Goal: Task Accomplishment & Management: Use online tool/utility

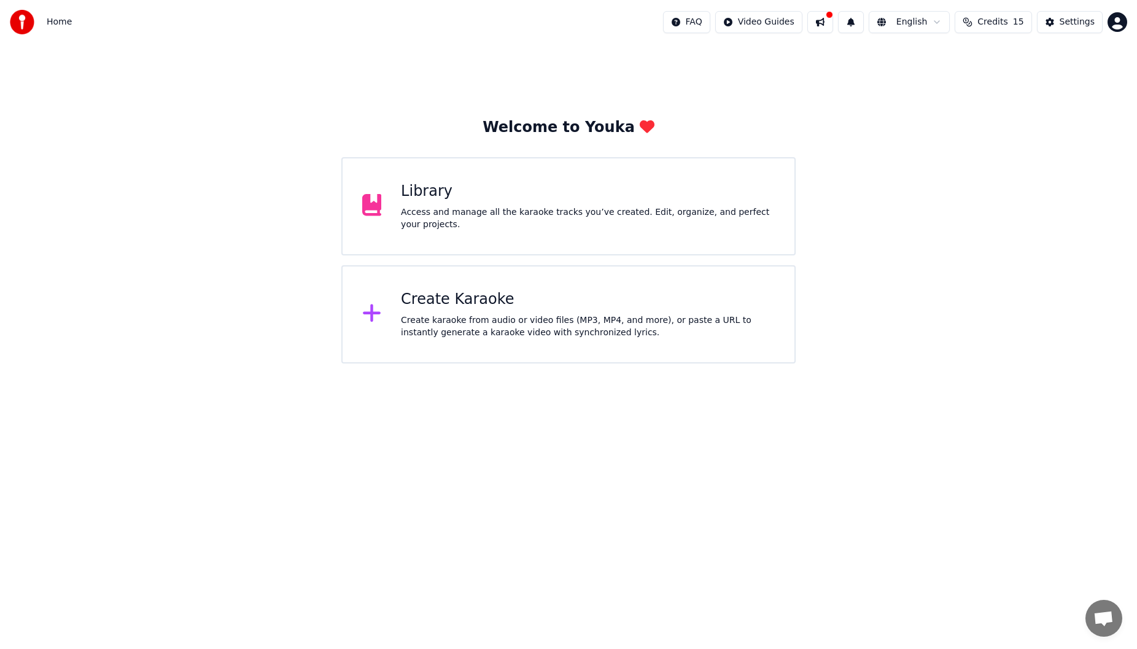
click at [411, 210] on div "Access and manage all the karaoke tracks you’ve created. Edit, organize, and pe…" at bounding box center [588, 218] width 374 height 25
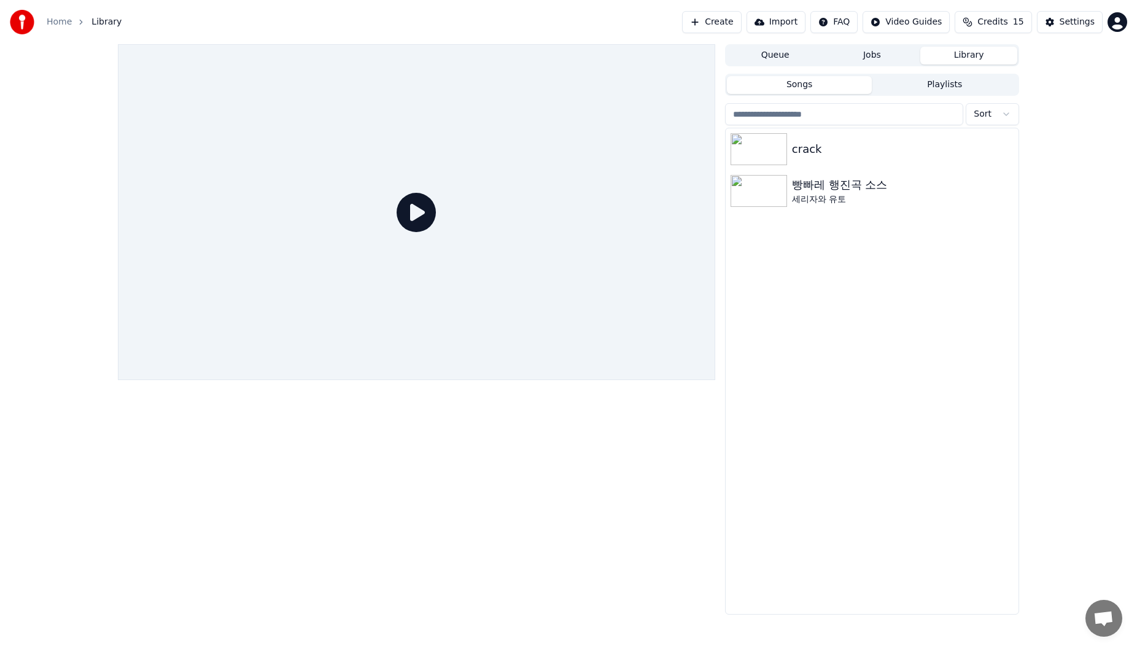
click at [411, 29] on html "Home Library Create Import FAQ Video Guides Credits 15 Settings Queue Jobs Libr…" at bounding box center [568, 324] width 1137 height 649
click at [411, 23] on html "Home Library Create Import FAQ Video Guides Credits 15 Settings Queue Jobs Libr…" at bounding box center [568, 324] width 1137 height 649
click at [411, 21] on button "Create" at bounding box center [712, 22] width 60 height 22
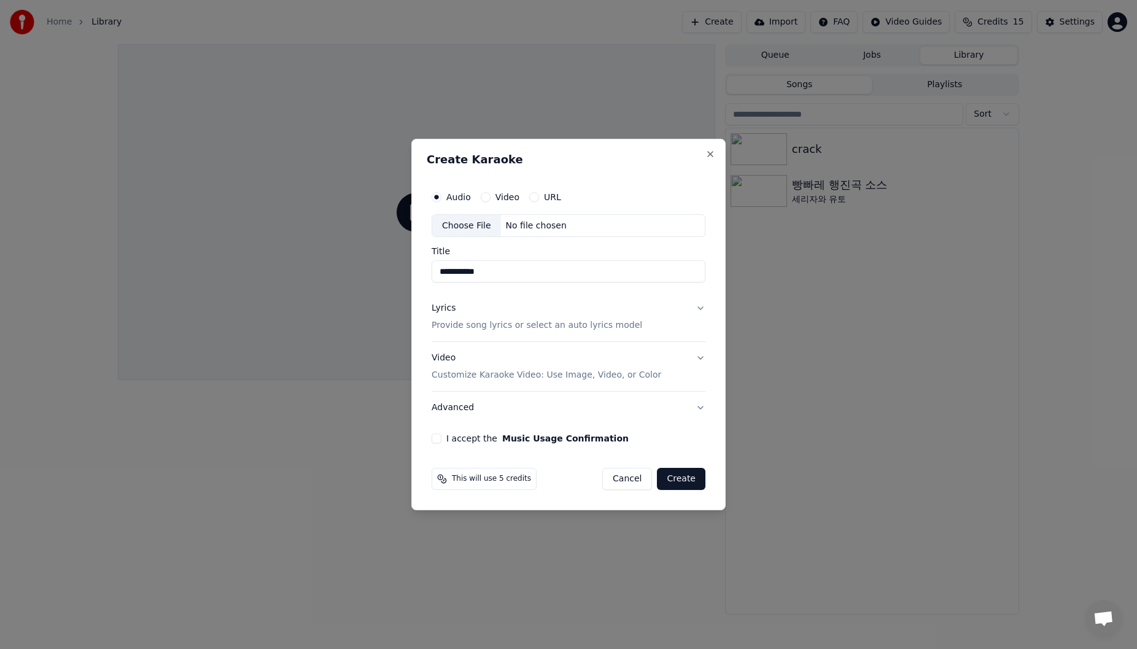
click at [411, 221] on div "Choose File" at bounding box center [466, 226] width 69 height 22
type input "**********"
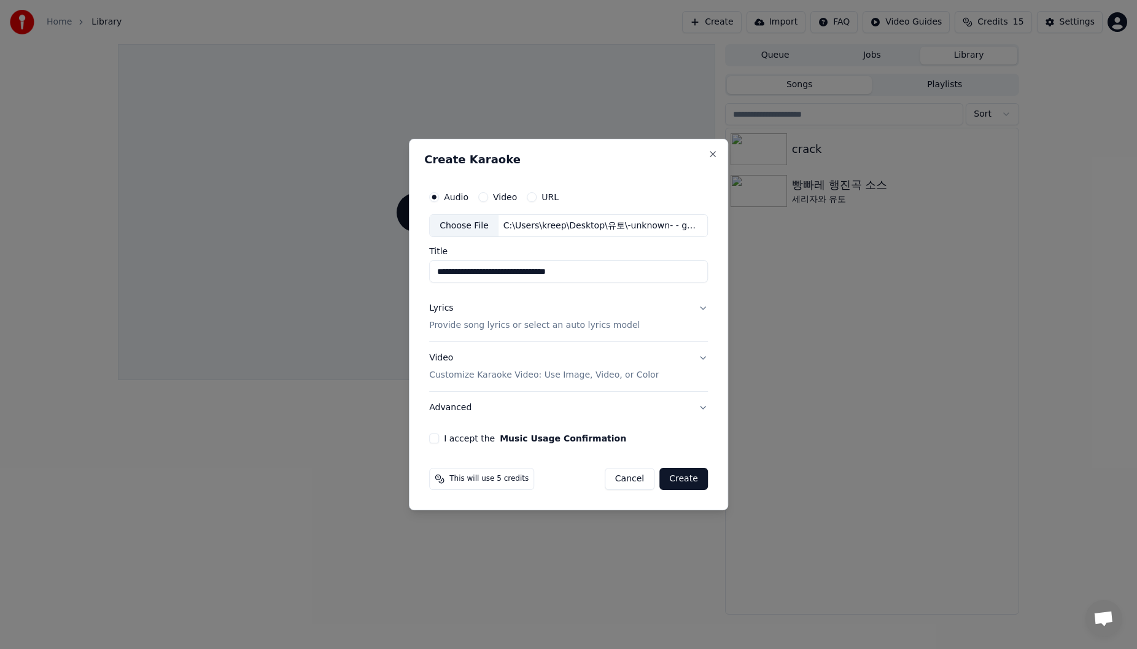
click at [411, 325] on p "Provide song lyrics or select an auto lyrics model" at bounding box center [534, 326] width 210 height 12
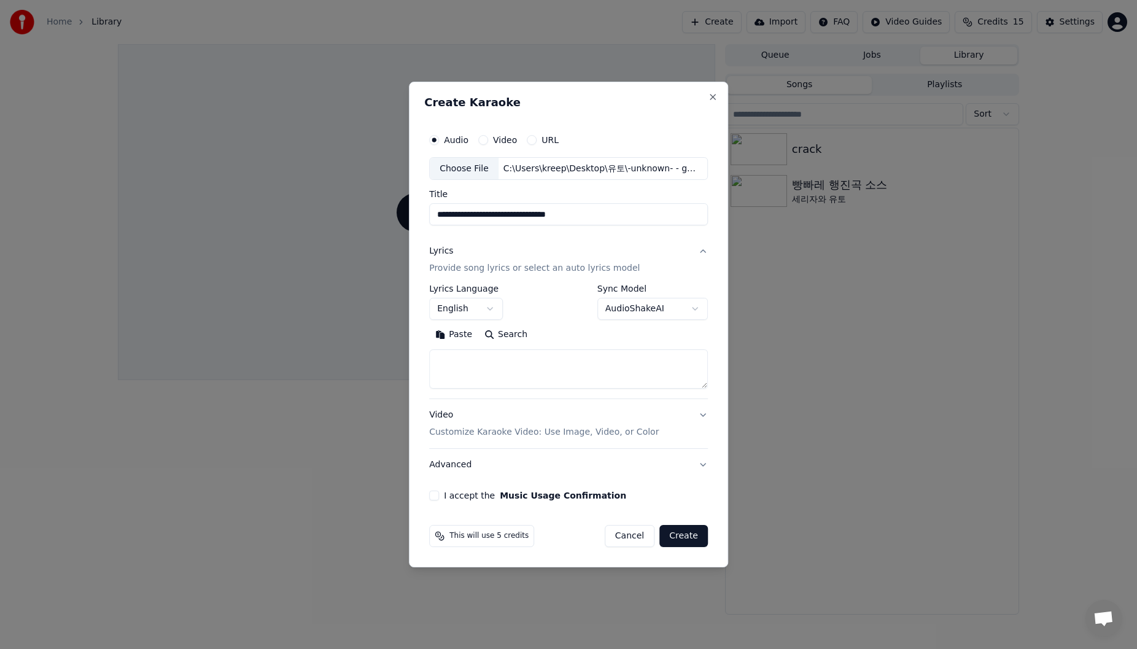
click at [411, 309] on button "English" at bounding box center [466, 309] width 74 height 22
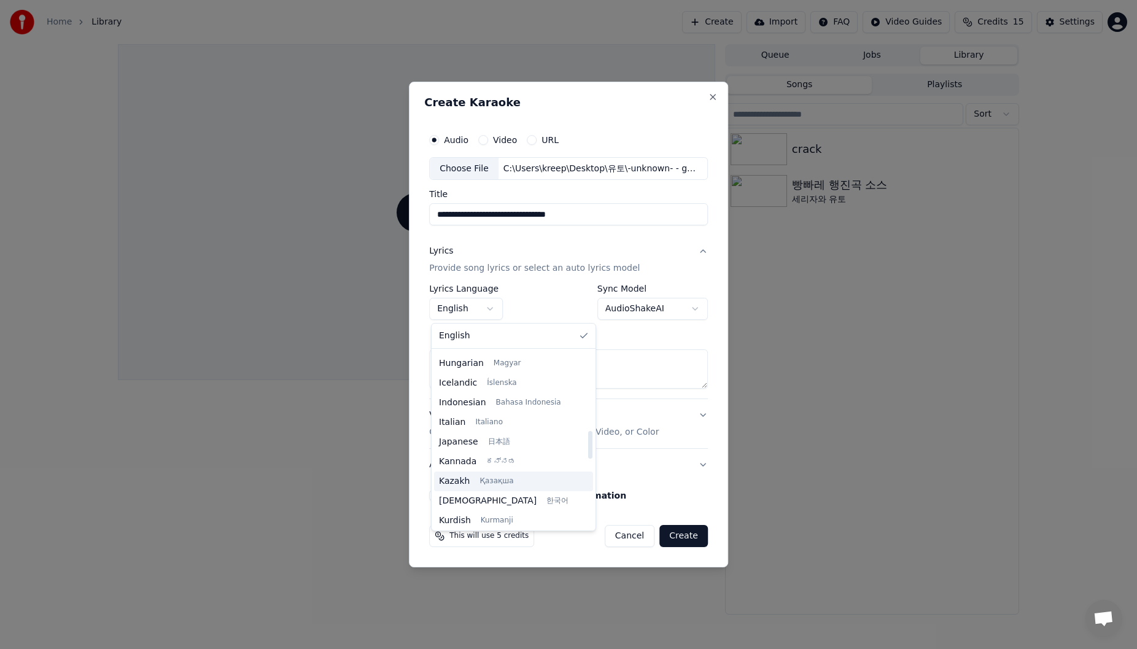
scroll to position [552, 0]
select select "**"
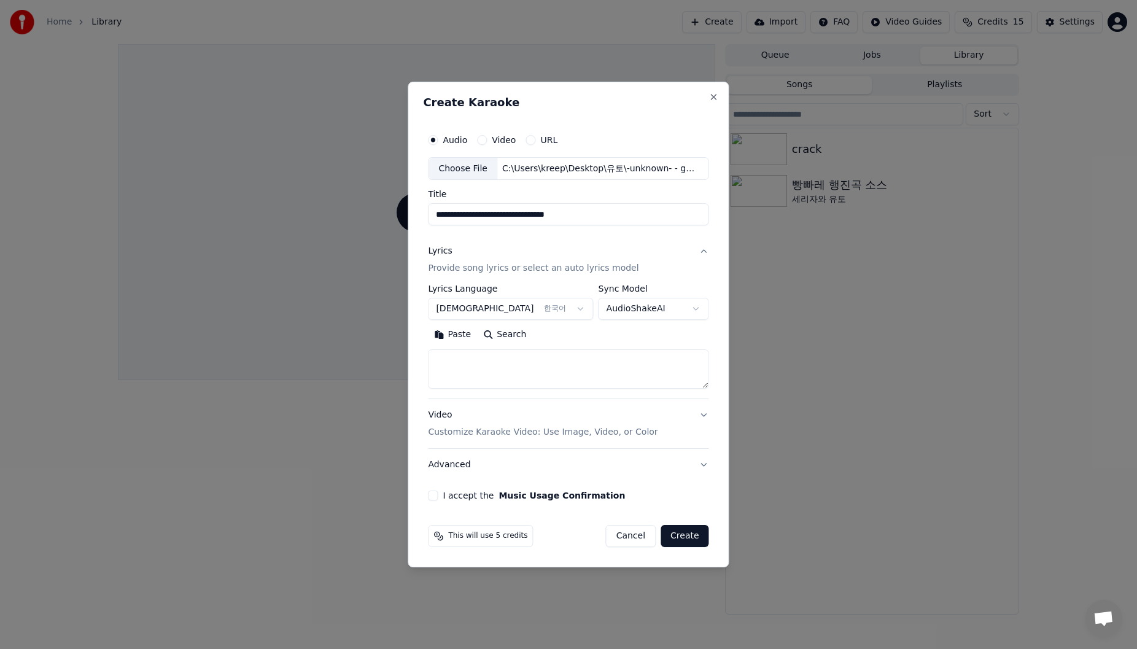
click at [411, 312] on body "**********" at bounding box center [568, 324] width 1137 height 649
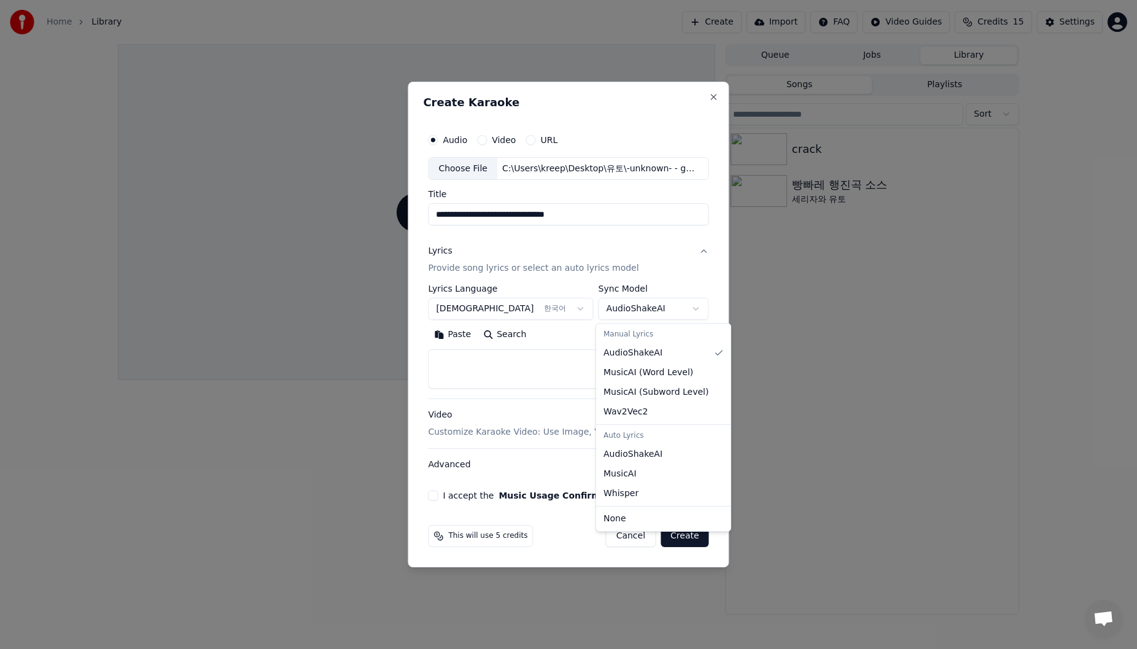
click at [411, 312] on body "**********" at bounding box center [568, 324] width 1137 height 649
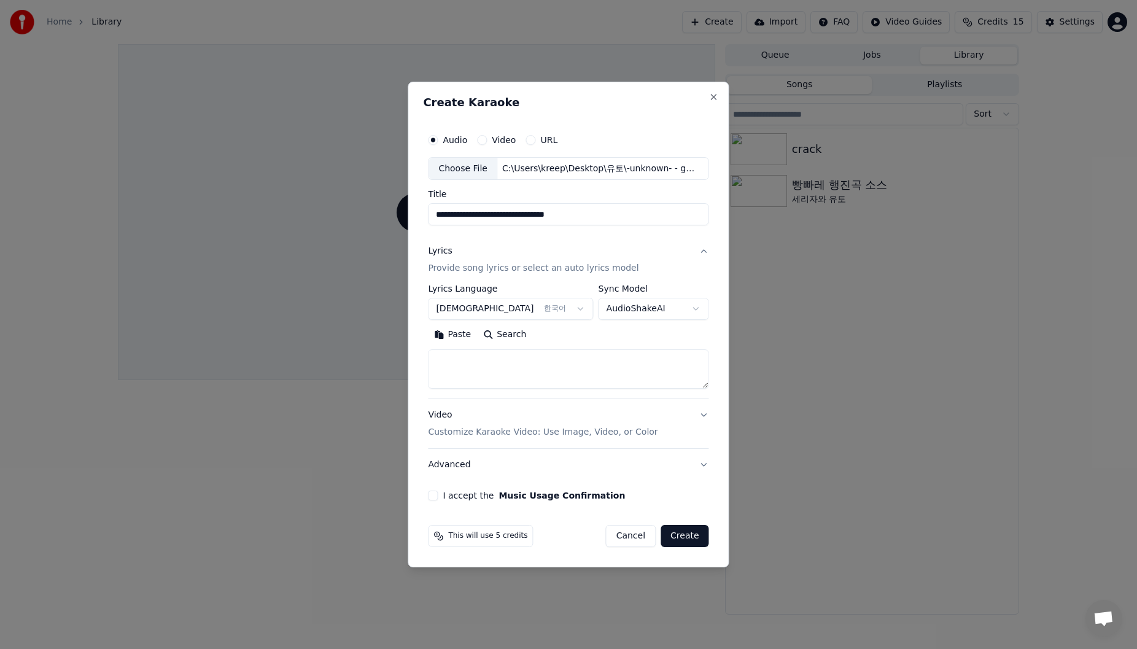
click at [411, 344] on textarea at bounding box center [568, 369] width 280 height 39
paste textarea "******"
type textarea "******"
click at [411, 337] on button "Clear" at bounding box center [508, 335] width 48 height 20
click at [411, 344] on textarea at bounding box center [565, 369] width 275 height 39
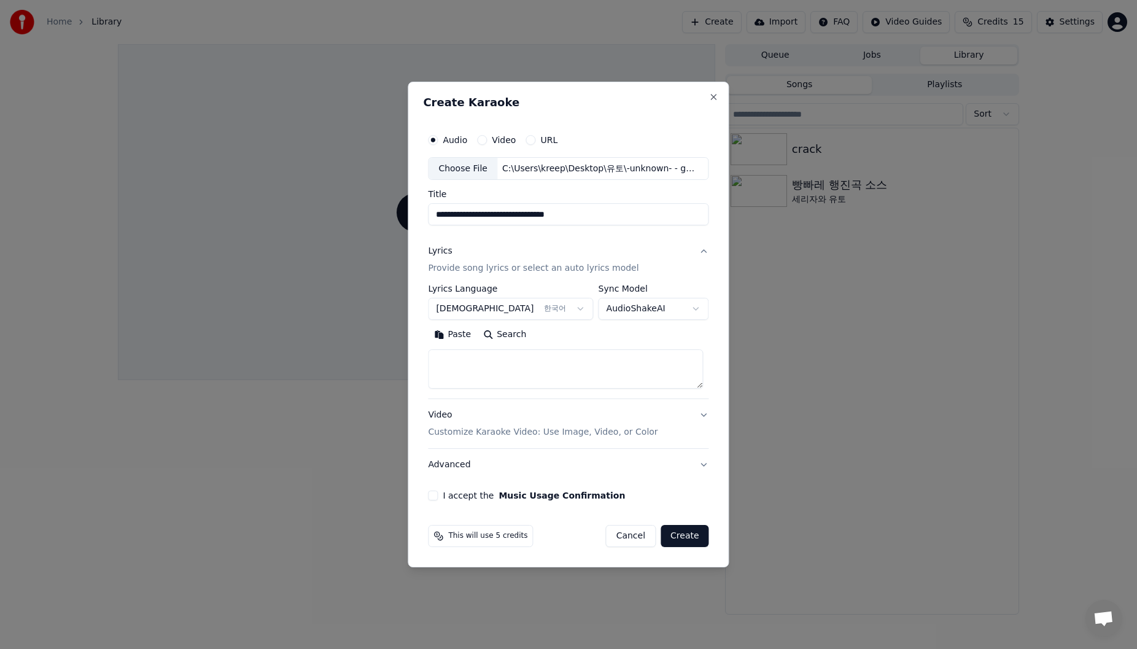
paste textarea "**********"
type textarea "**********"
click at [411, 344] on p "Customize Karaoke Video: Use Image, Video, or Color" at bounding box center [543, 432] width 230 height 12
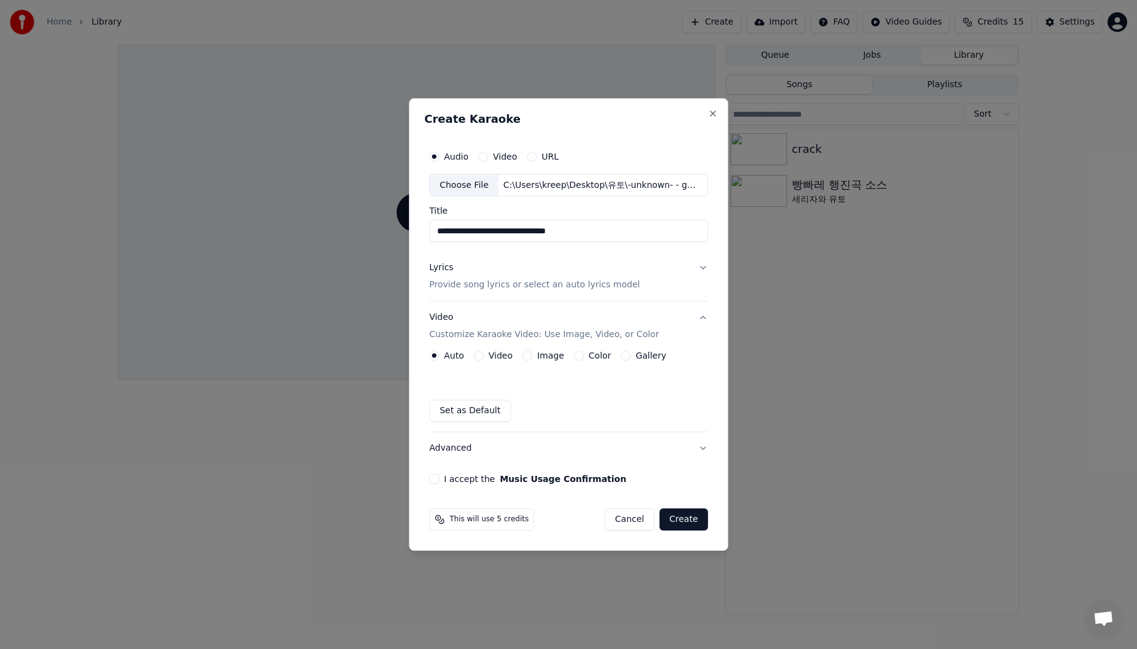
click at [411, 344] on div "Image" at bounding box center [543, 355] width 42 height 10
click at [411, 344] on button "Image" at bounding box center [527, 355] width 10 height 10
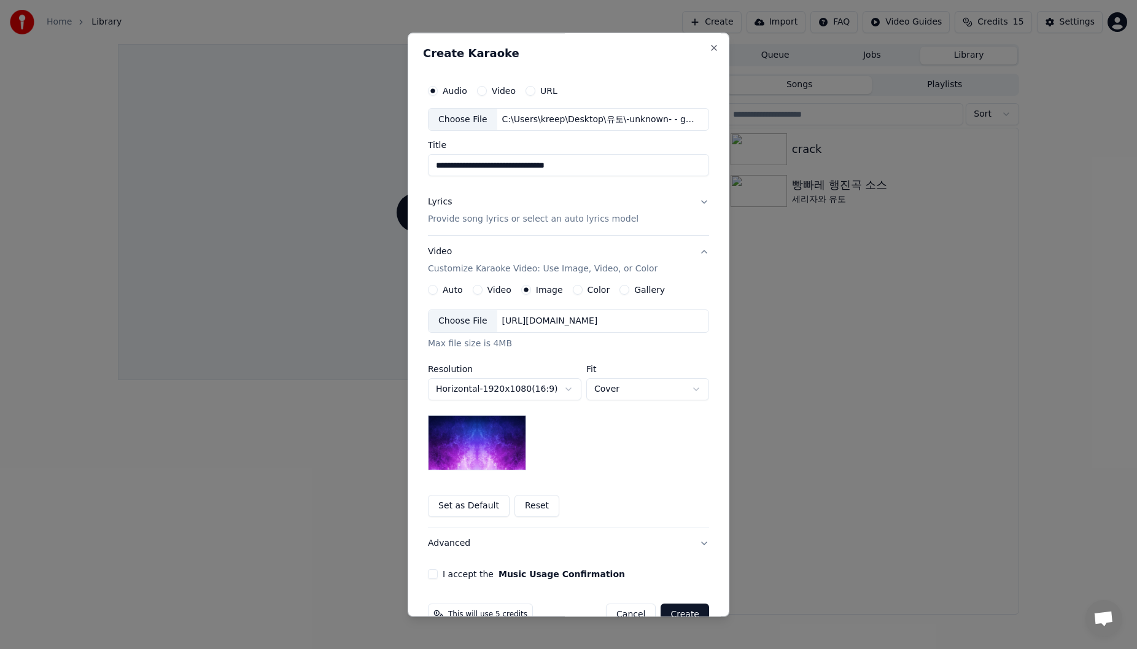
click at [411, 315] on div "Choose File" at bounding box center [462, 322] width 69 height 22
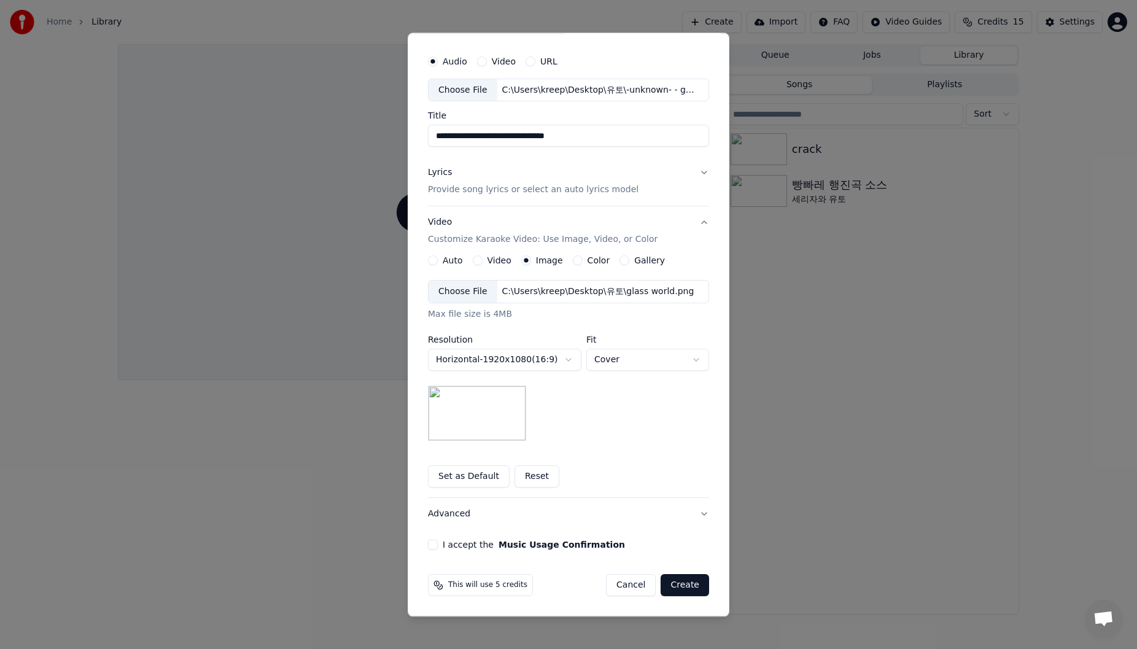
click at [411, 344] on button "I accept the Music Usage Confirmation" at bounding box center [433, 545] width 10 height 10
click at [411, 344] on button "Create" at bounding box center [684, 585] width 48 height 22
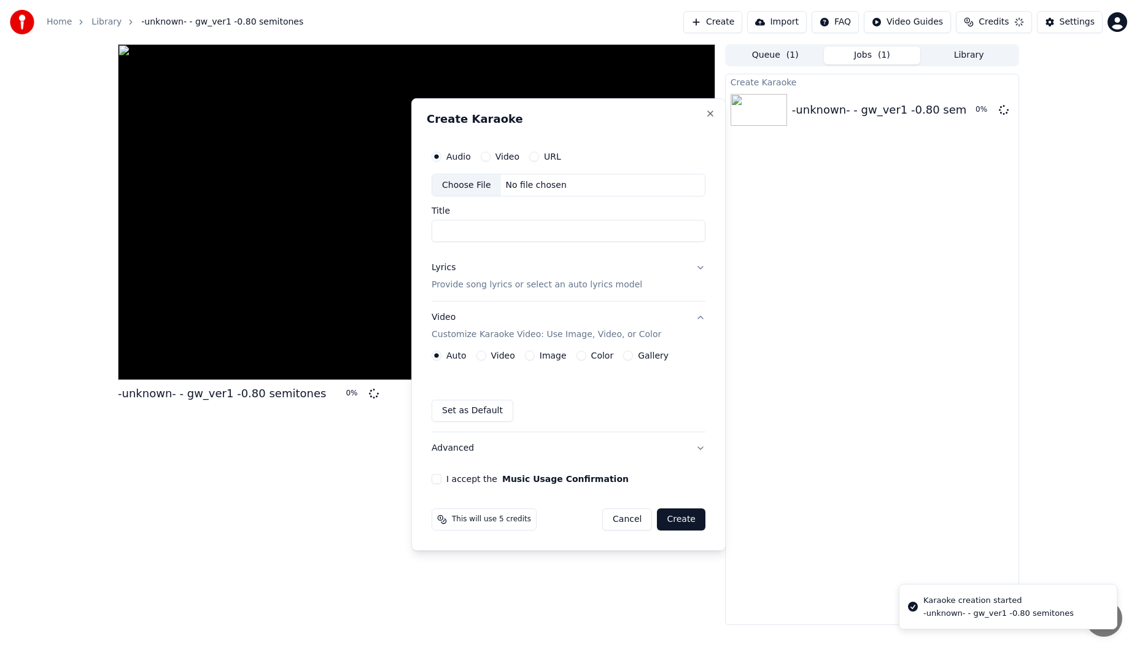
scroll to position [0, 0]
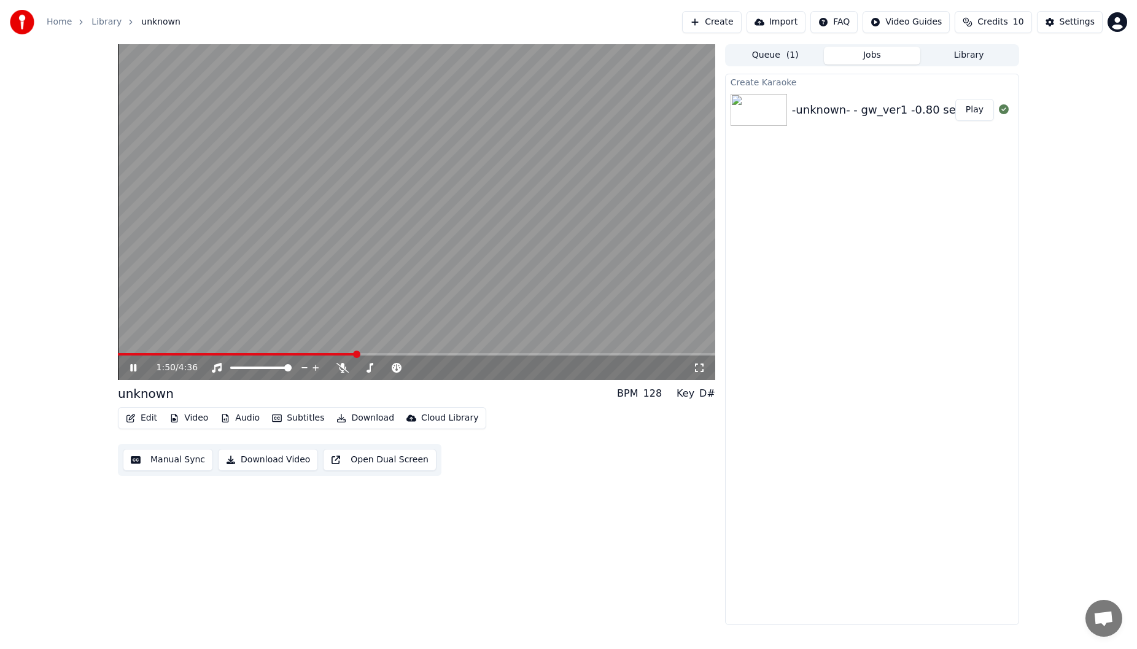
click at [250, 344] on video at bounding box center [416, 212] width 597 height 336
click at [253, 344] on span at bounding box center [186, 354] width 136 height 2
click at [128, 344] on div "1:03 / 4:36" at bounding box center [416, 367] width 587 height 12
click at [129, 344] on icon at bounding box center [142, 368] width 29 height 10
click at [140, 344] on video at bounding box center [416, 212] width 597 height 336
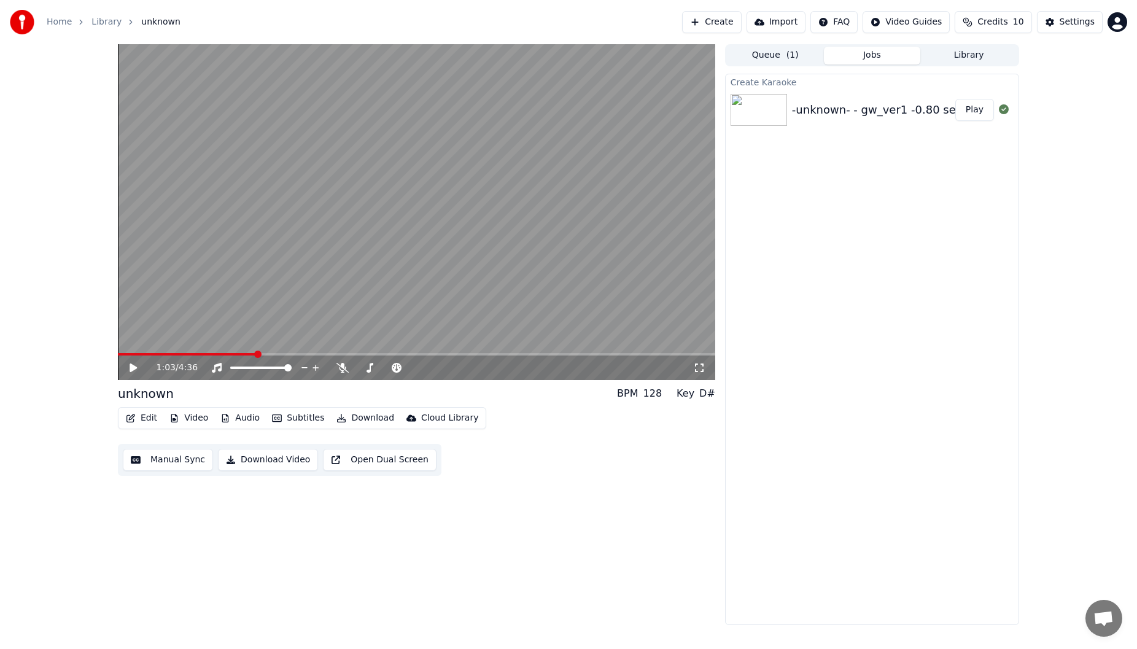
click at [136, 344] on div "1:03 / 4:36" at bounding box center [416, 212] width 597 height 336
click at [136, 344] on span at bounding box center [187, 354] width 138 height 2
click at [118, 344] on span at bounding box center [121, 353] width 7 height 7
click at [322, 116] on video at bounding box center [416, 212] width 597 height 336
click at [227, 344] on span at bounding box center [173, 354] width 110 height 2
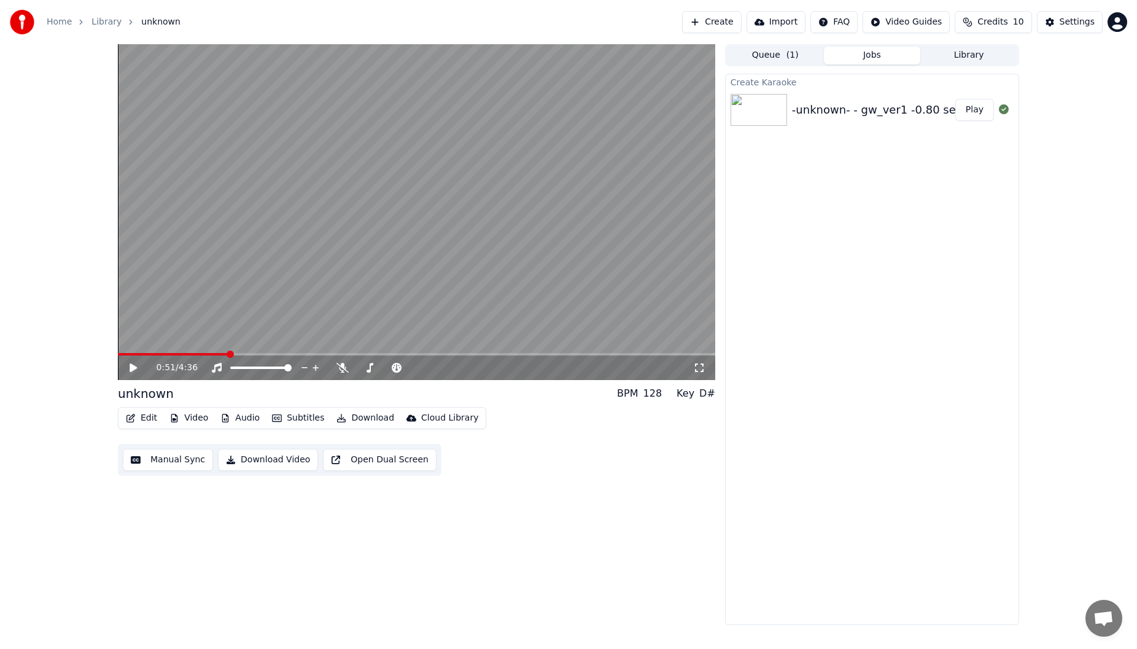
click at [339, 344] on div "0:51 / 4:36" at bounding box center [424, 367] width 536 height 12
click at [347, 344] on icon at bounding box center [342, 368] width 12 height 10
click at [352, 285] on video at bounding box center [416, 212] width 597 height 336
click at [341, 344] on icon at bounding box center [342, 368] width 7 height 10
click at [411, 183] on video at bounding box center [416, 212] width 597 height 336
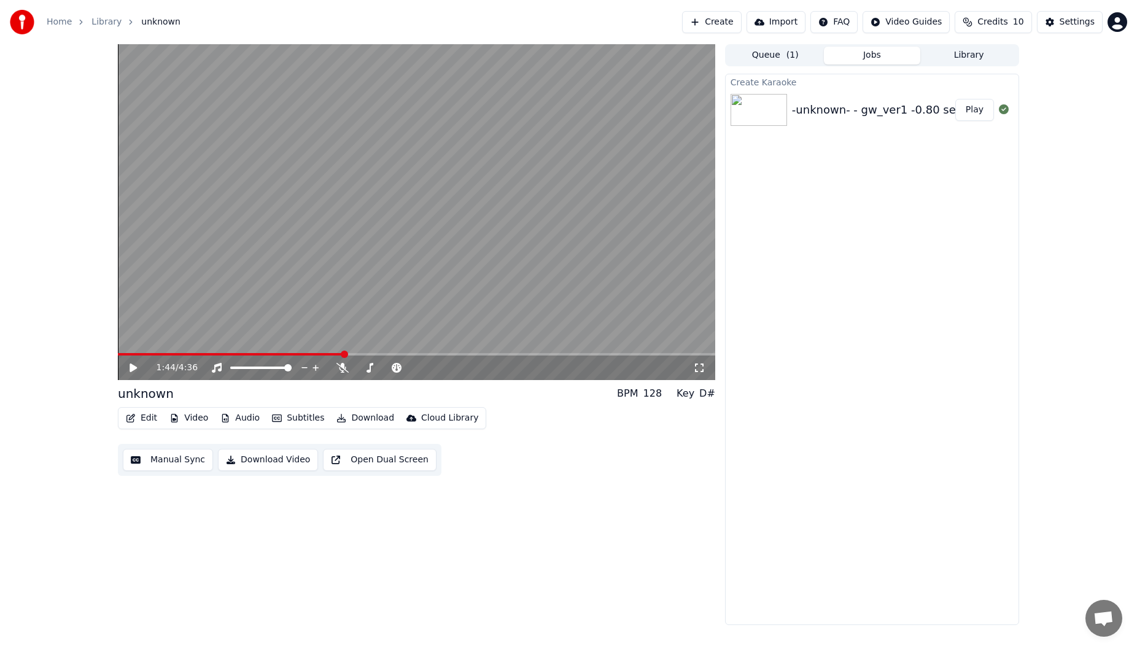
click at [411, 344] on span at bounding box center [416, 354] width 597 height 2
click at [411, 308] on video at bounding box center [416, 212] width 597 height 336
click at [411, 344] on span at bounding box center [416, 354] width 597 height 2
click at [411, 304] on video at bounding box center [416, 212] width 597 height 336
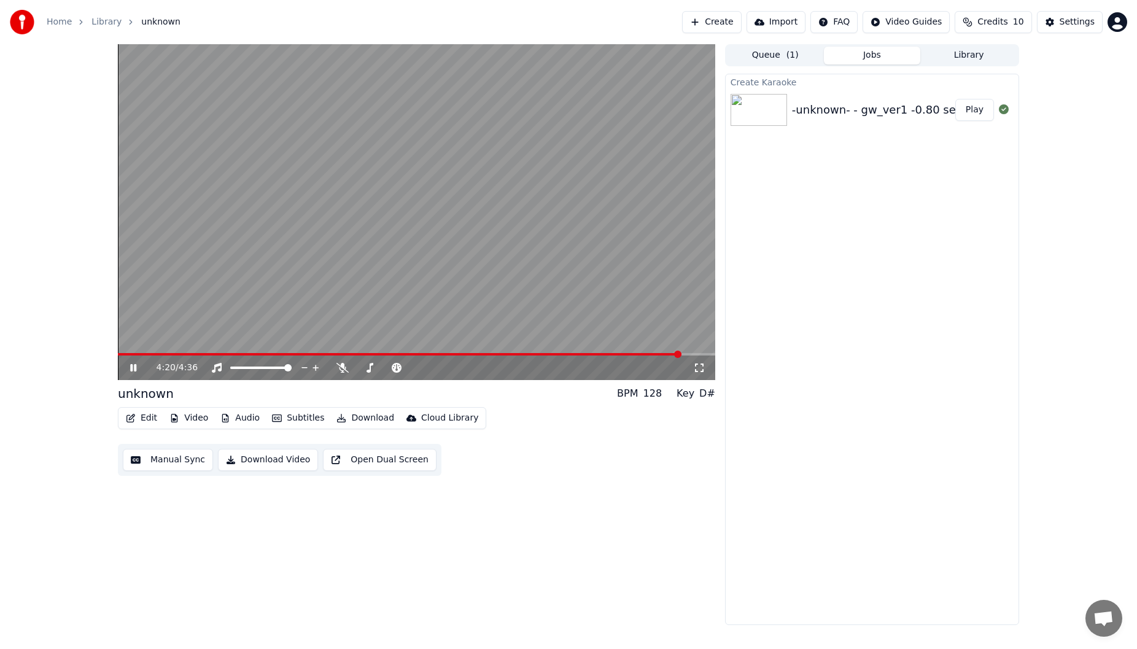
click at [411, 344] on div "4:20 / 4:36" at bounding box center [416, 367] width 597 height 25
click at [411, 344] on span at bounding box center [400, 354] width 565 height 2
click at [411, 209] on video at bounding box center [416, 212] width 597 height 336
click at [272, 344] on polygon at bounding box center [272, 354] width 9 height 9
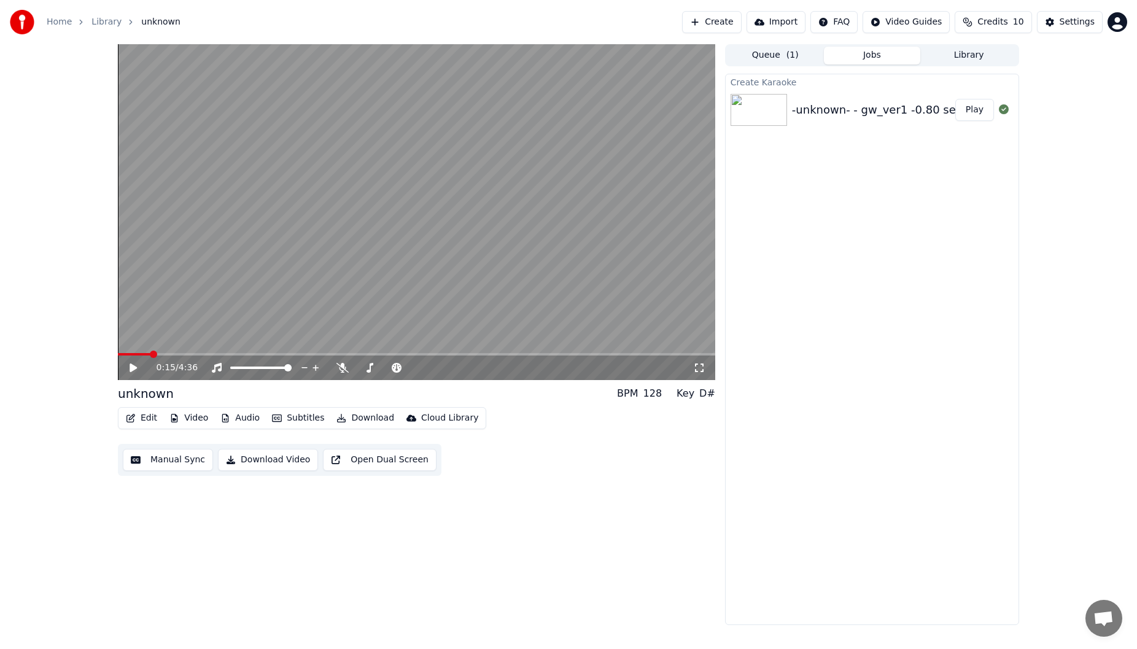
click at [150, 344] on span at bounding box center [134, 354] width 33 height 2
click at [137, 344] on icon at bounding box center [142, 368] width 29 height 10
click at [411, 344] on span at bounding box center [416, 354] width 597 height 2
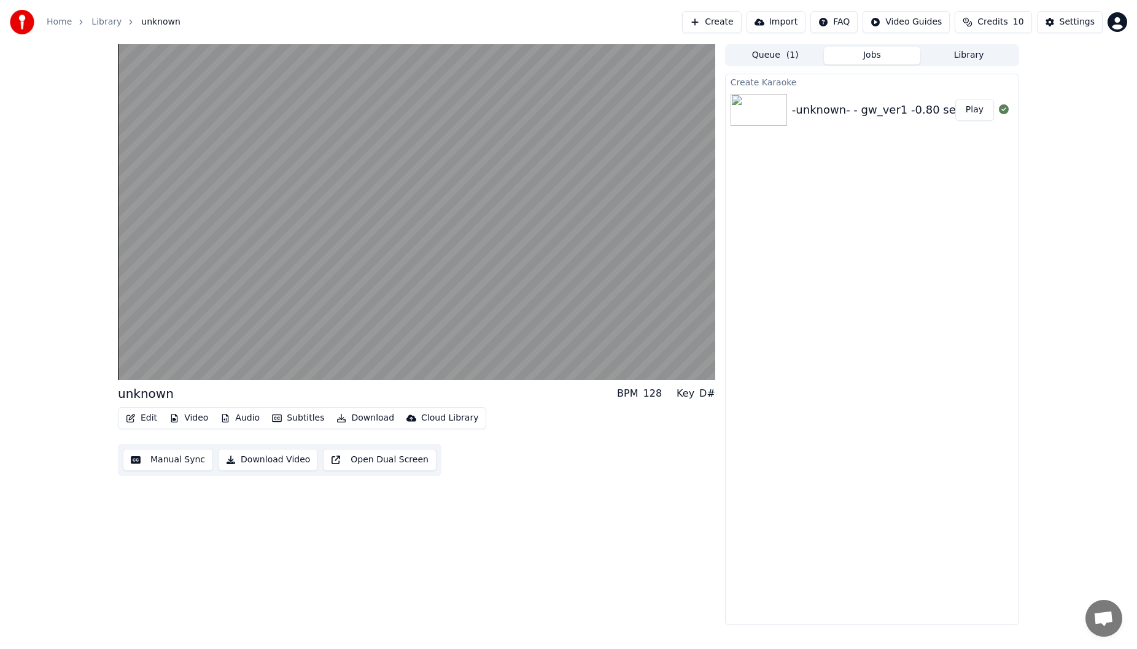
click at [190, 344] on button "Manual Sync" at bounding box center [168, 460] width 90 height 22
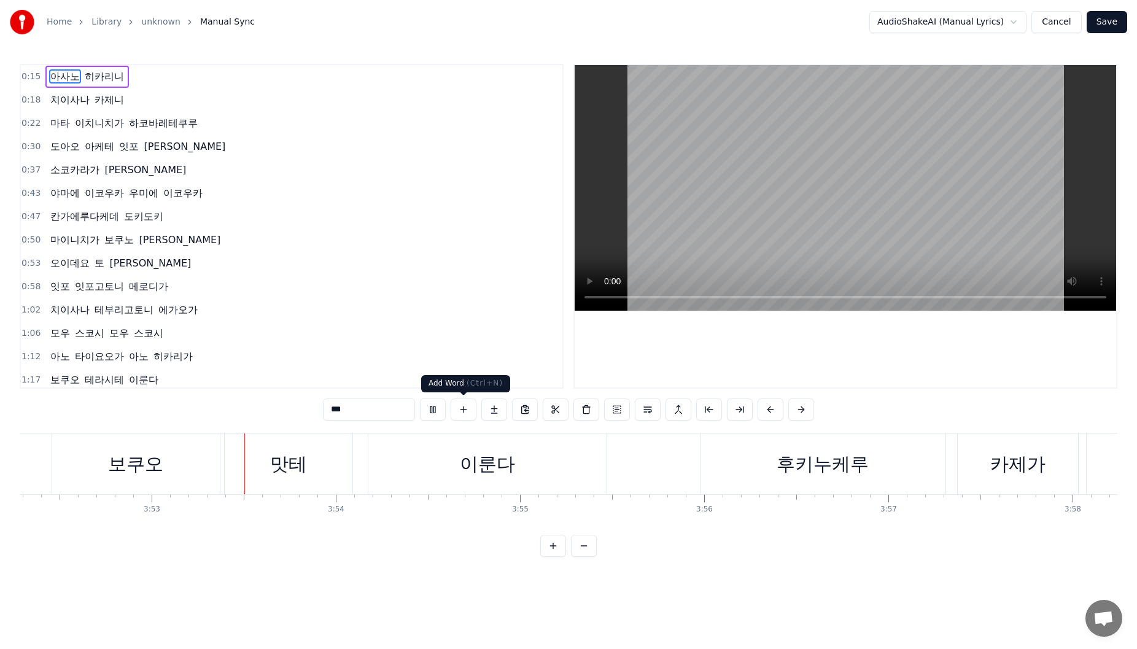
scroll to position [0, 42828]
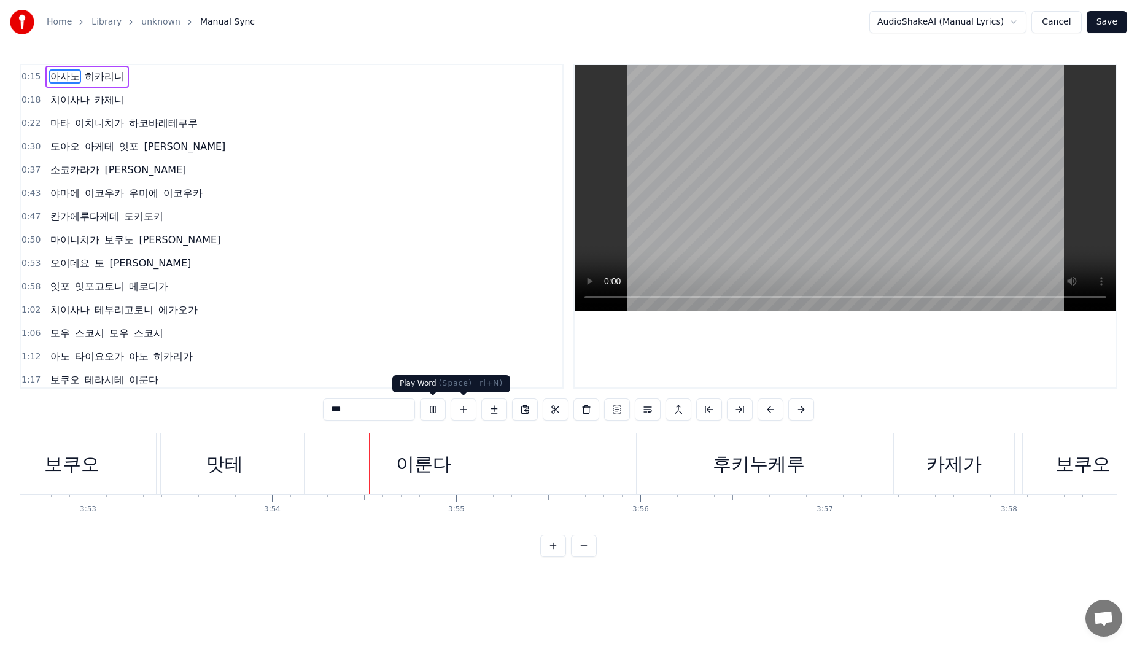
click at [411, 344] on button at bounding box center [433, 409] width 26 height 22
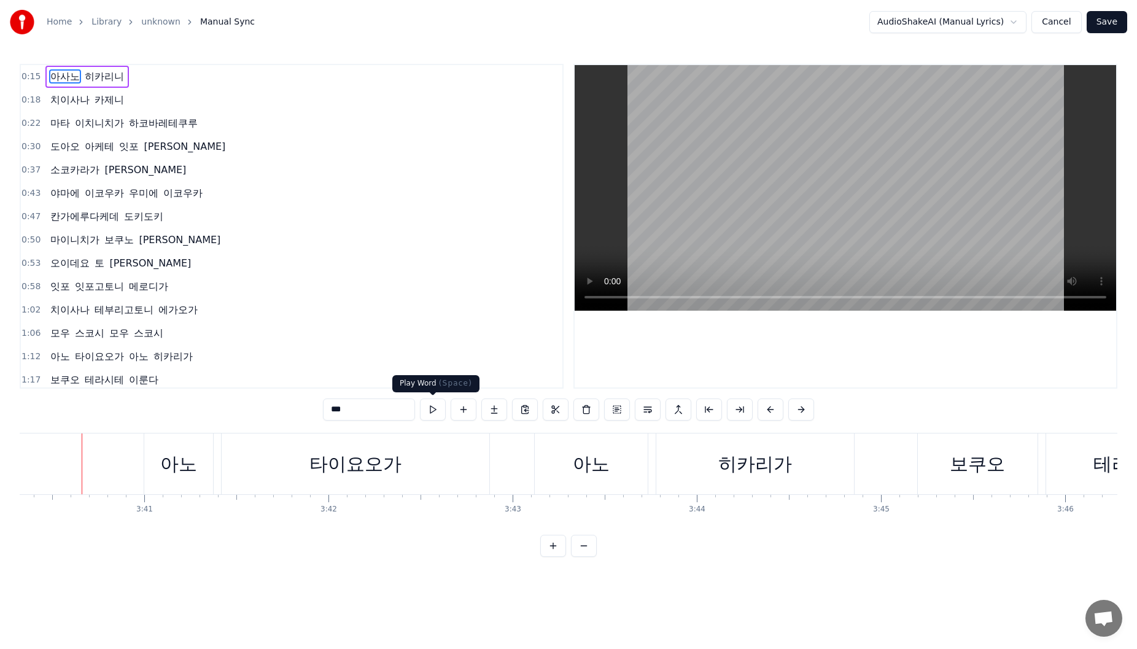
click at [411, 344] on button at bounding box center [433, 409] width 26 height 22
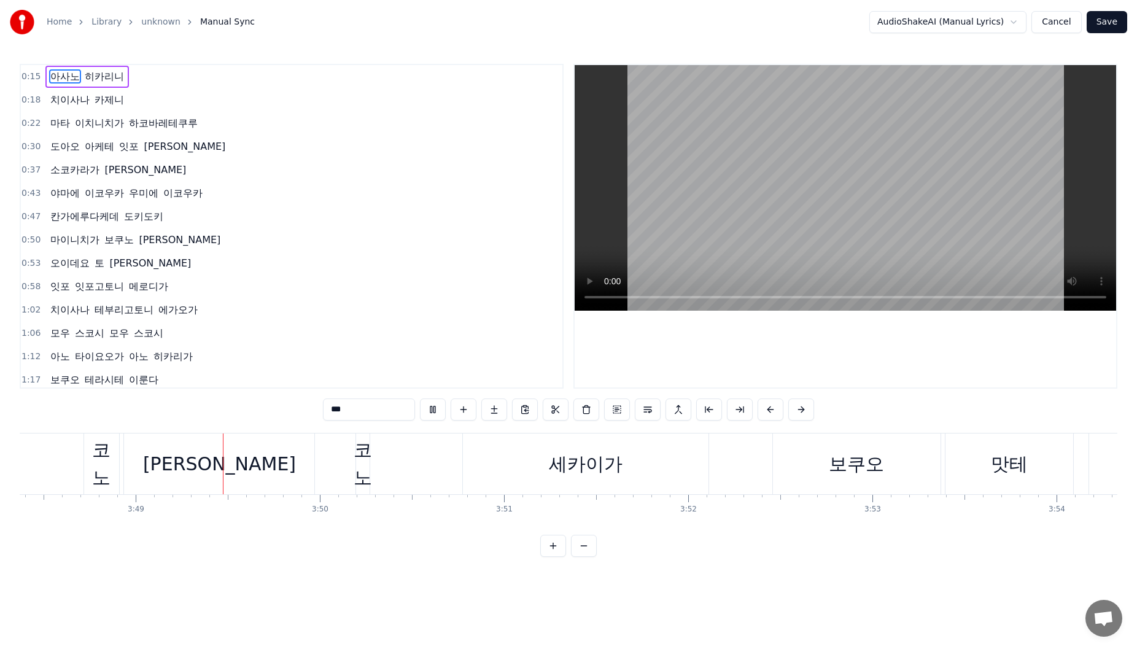
scroll to position [0, 42083]
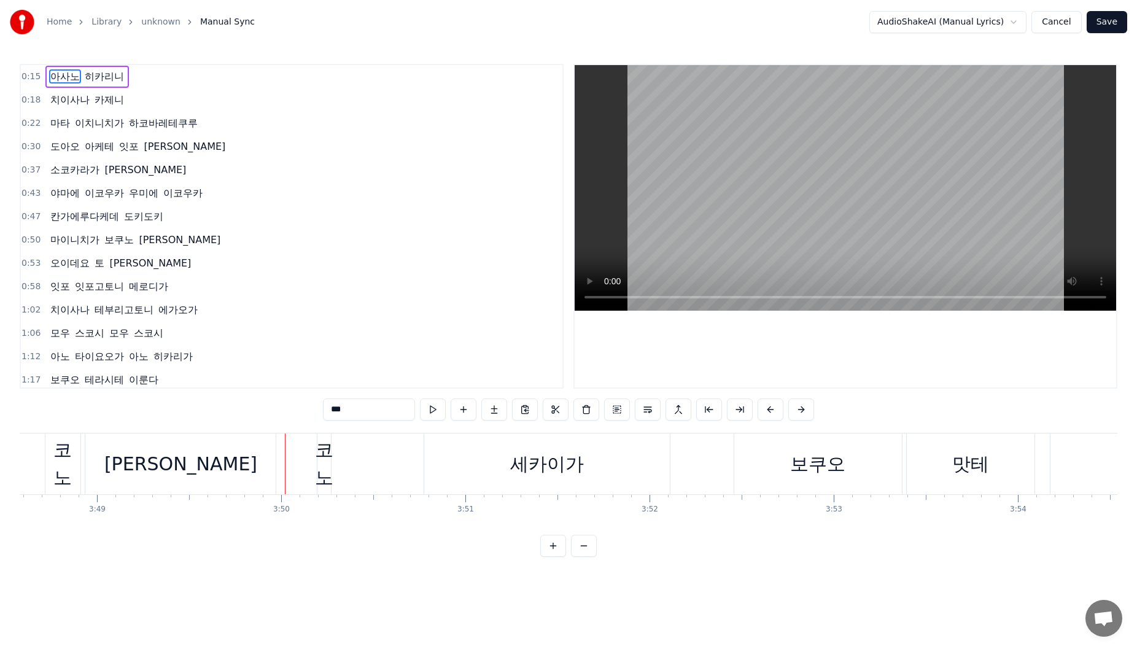
click at [72, 344] on div "코노" at bounding box center [63, 463] width 36 height 55
type input "**"
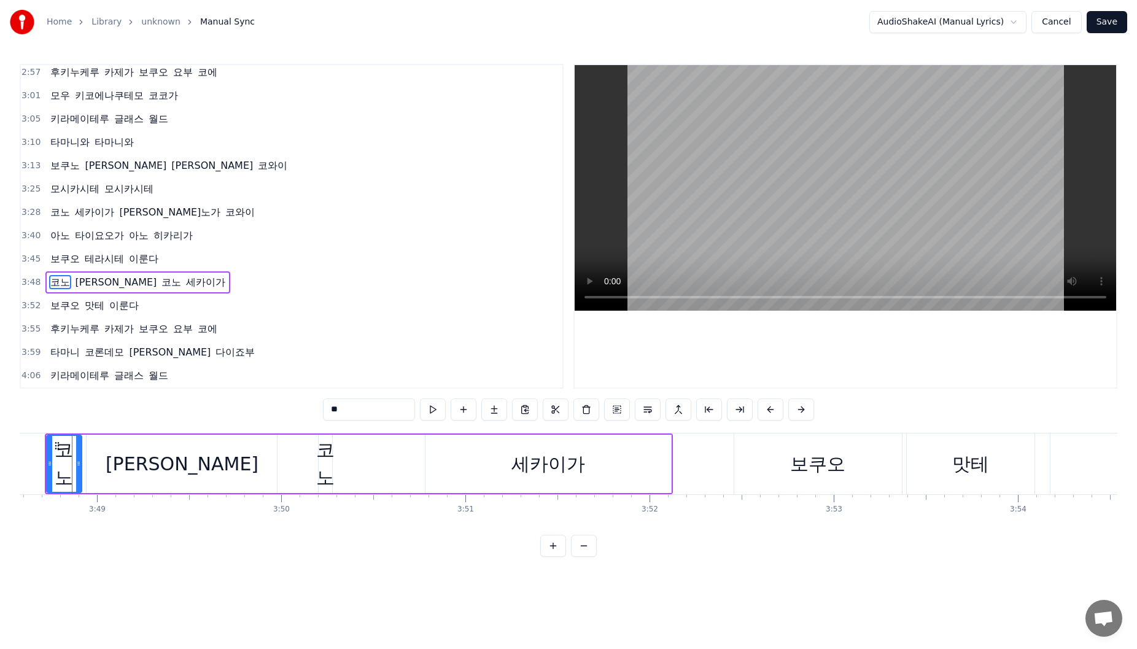
scroll to position [0, 42073]
click at [65, 285] on span "코노" at bounding box center [60, 282] width 22 height 14
click at [62, 282] on span "코노" at bounding box center [60, 282] width 22 height 14
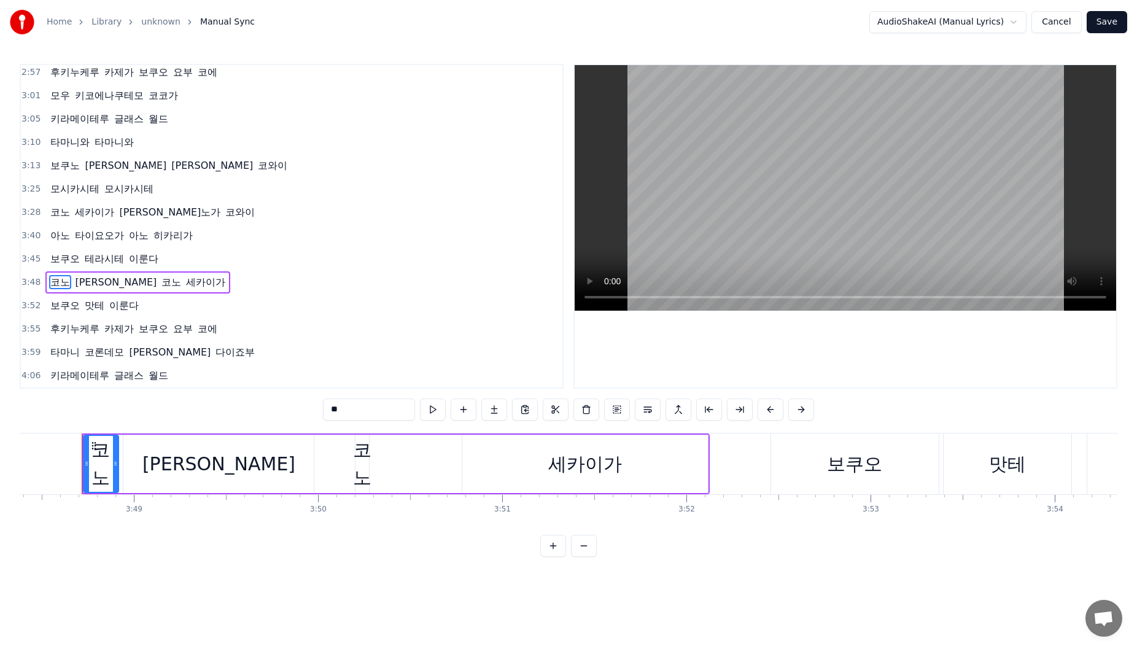
drag, startPoint x: 350, startPoint y: 409, endPoint x: 301, endPoint y: 409, distance: 49.1
click at [301, 344] on div "0:15 [PERSON_NAME] 0:18 [PERSON_NAME] 0:22 [PERSON_NAME]가 하코바레테쿠루 0:30 [PERSON_…" at bounding box center [568, 310] width 1097 height 493
click at [248, 344] on div "0:15 [PERSON_NAME] 0:18 [PERSON_NAME] 0:22 [PERSON_NAME]가 하코바레테쿠루 0:30 [PERSON_…" at bounding box center [568, 310] width 1097 height 493
click at [356, 344] on div "코노" at bounding box center [362, 463] width 18 height 55
type input "**"
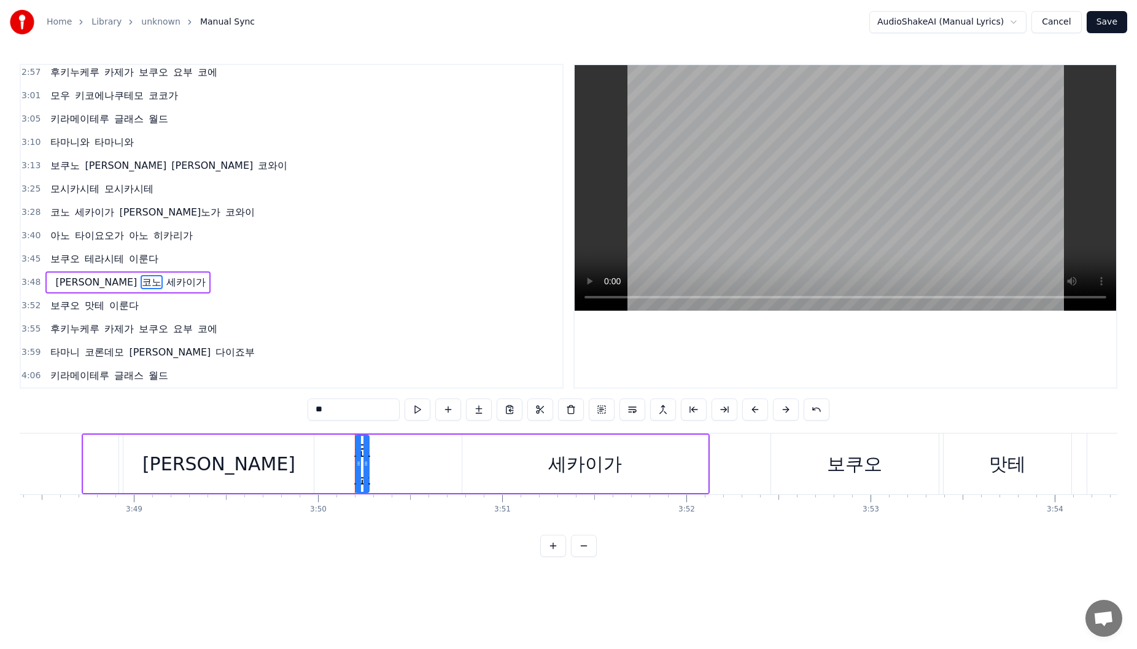
drag, startPoint x: 360, startPoint y: 415, endPoint x: 257, endPoint y: 405, distance: 103.6
click at [257, 344] on div "0:15 [PERSON_NAME] 0:18 [PERSON_NAME] 0:22 [PERSON_NAME]가 하코바레테쿠루 0:30 [PERSON_…" at bounding box center [568, 310] width 1097 height 493
drag, startPoint x: 269, startPoint y: 408, endPoint x: 637, endPoint y: 350, distance: 372.1
click at [271, 344] on div "0:15 [PERSON_NAME] 0:18 [PERSON_NAME] 0:22 [PERSON_NAME]가 하코바레테쿠루 0:30 [PERSON_…" at bounding box center [568, 310] width 1097 height 493
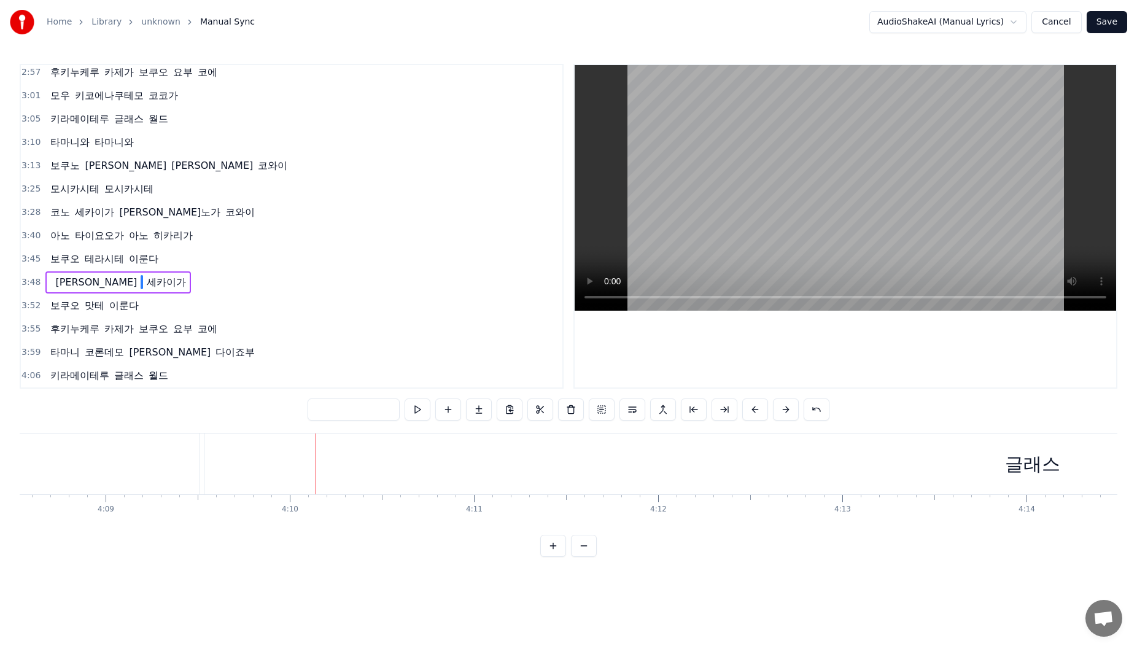
scroll to position [0, 45698]
click at [411, 344] on div "글래스" at bounding box center [1090, 464] width 55 height 28
type input "***"
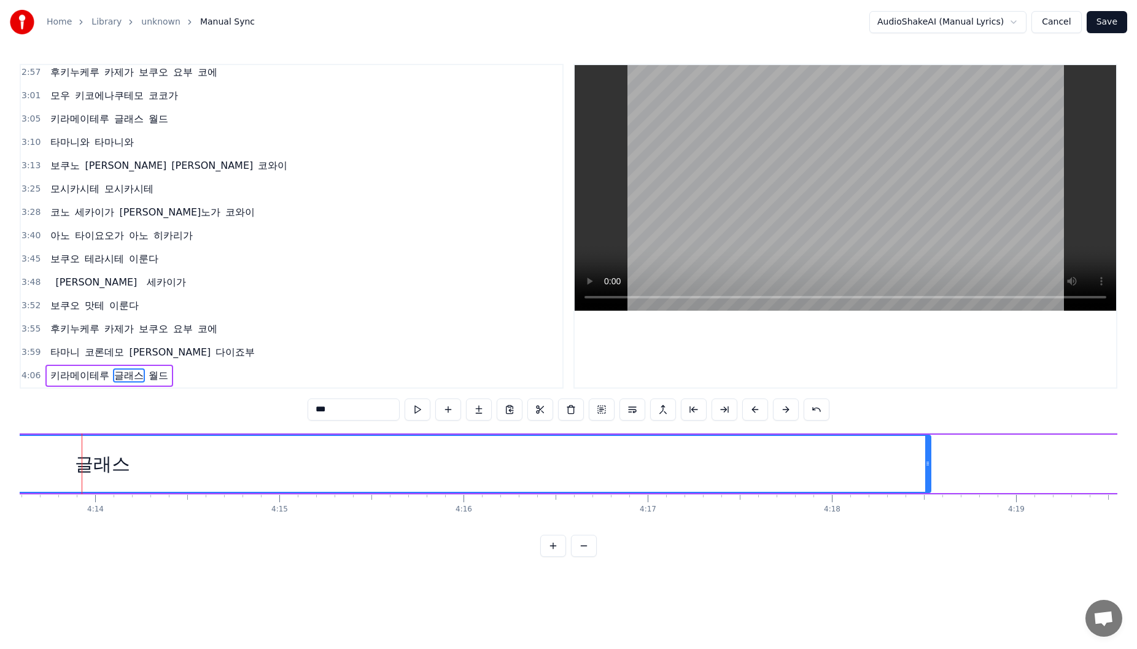
scroll to position [0, 46688]
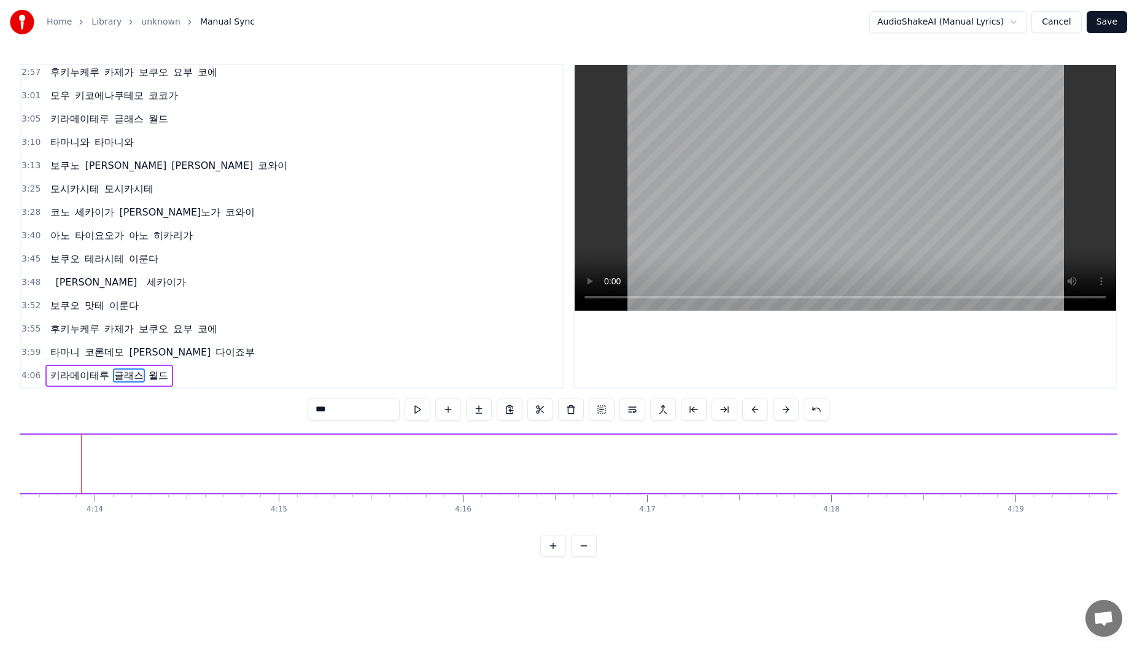
drag, startPoint x: 926, startPoint y: 456, endPoint x: 0, endPoint y: 428, distance: 926.5
click at [0, 344] on div "Home Library unknown Manual Sync AudioShakeAI (Manual Lyrics) Cancel Save 0:15 …" at bounding box center [568, 278] width 1137 height 557
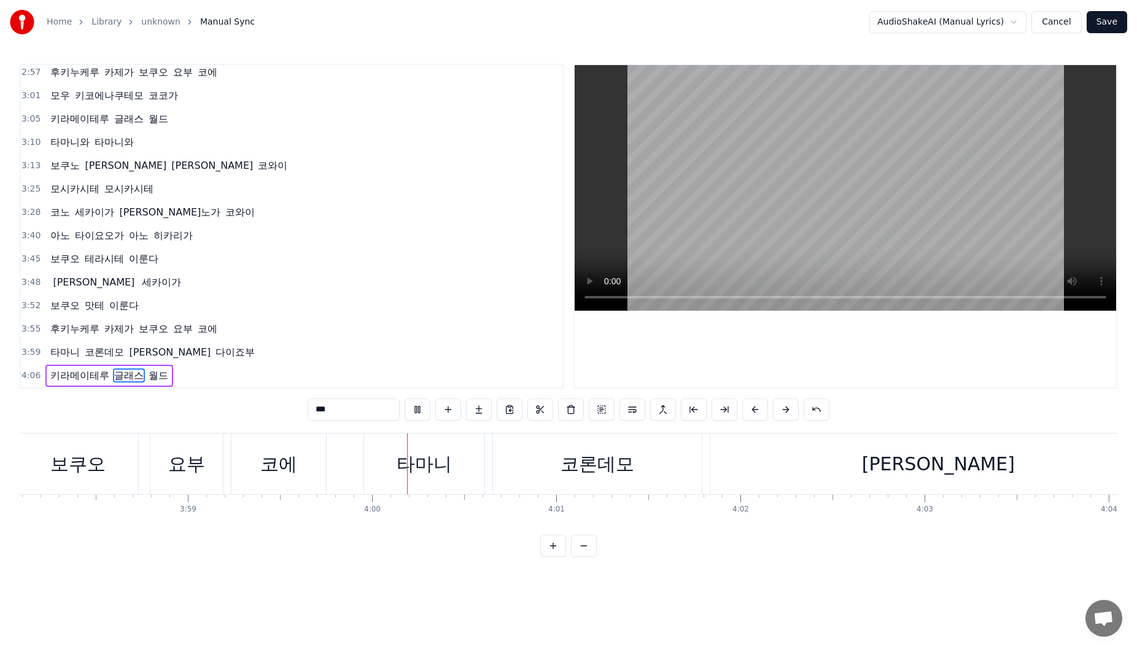
scroll to position [0, 44054]
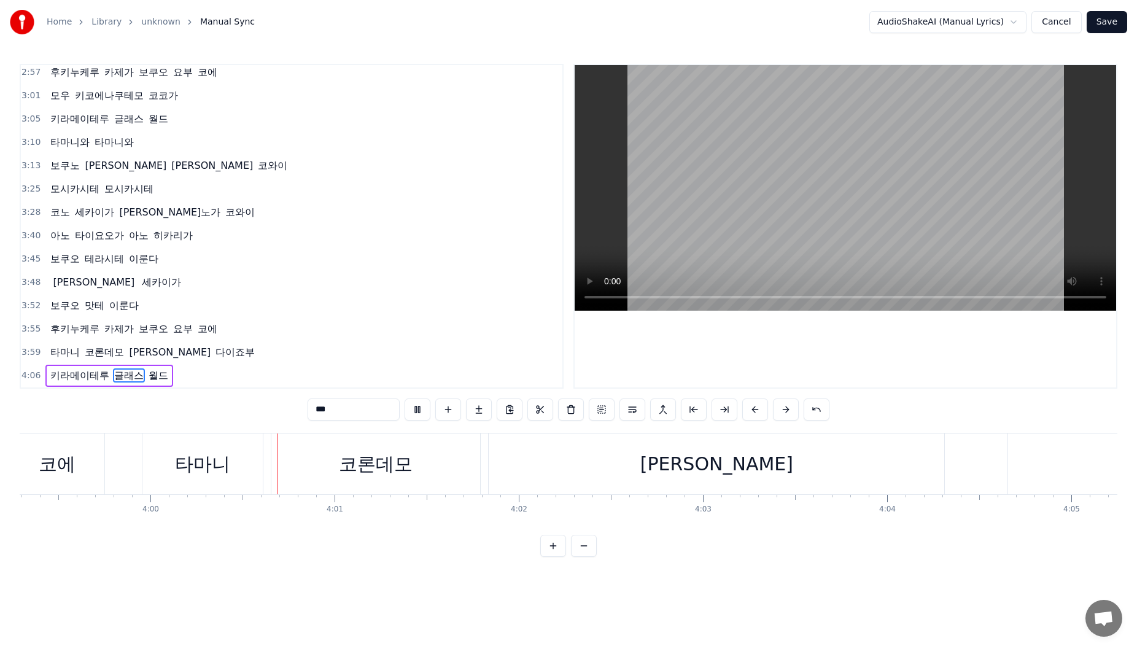
click at [30, 344] on span "4:06" at bounding box center [30, 375] width 19 height 12
click at [51, 344] on span "키라메이테루" at bounding box center [79, 375] width 61 height 14
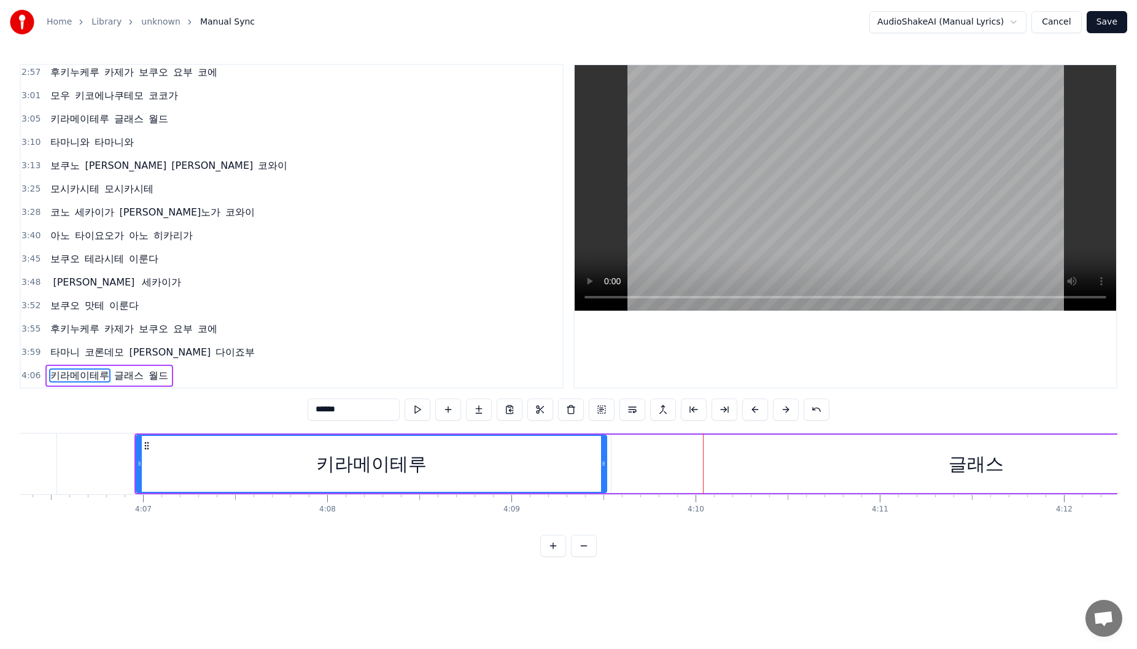
scroll to position [0, 45321]
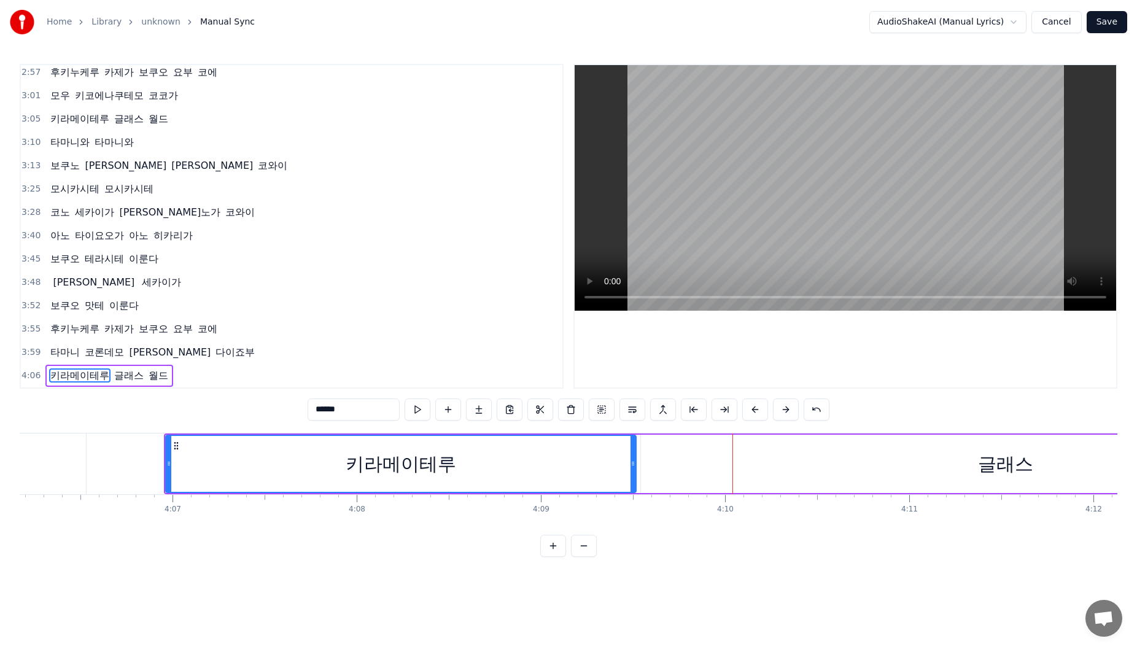
click at [411, 344] on div "글래스" at bounding box center [1005, 464] width 55 height 28
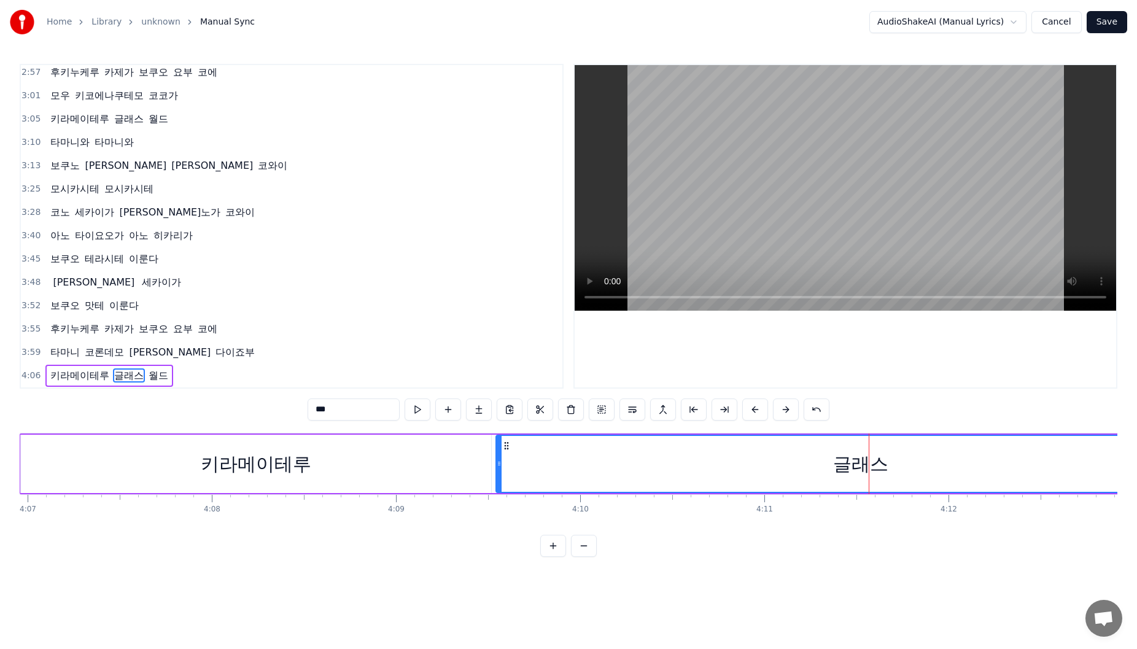
scroll to position [0, 45640]
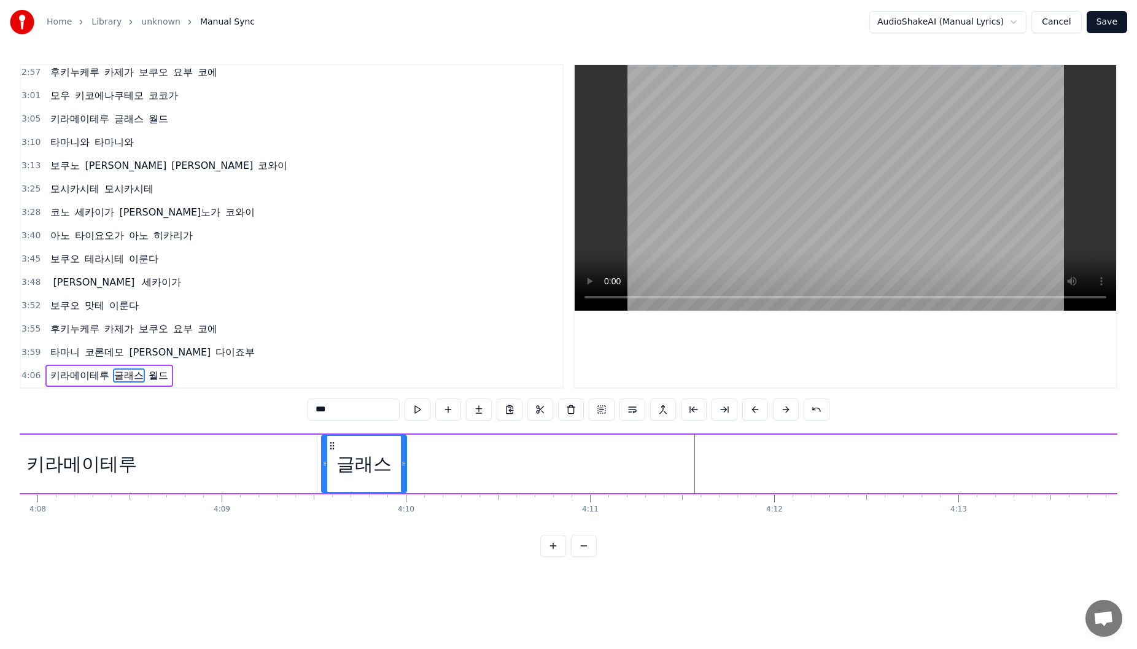
drag, startPoint x: 1046, startPoint y: 466, endPoint x: 402, endPoint y: 459, distance: 643.8
click at [402, 344] on icon at bounding box center [403, 463] width 5 height 10
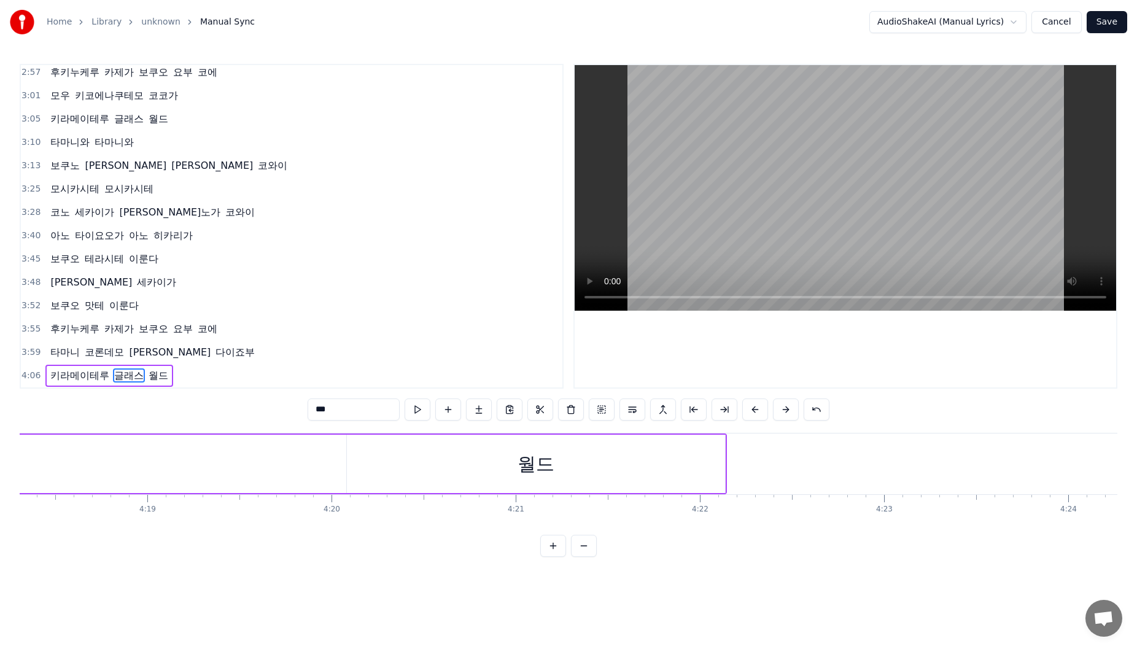
scroll to position [0, 46917]
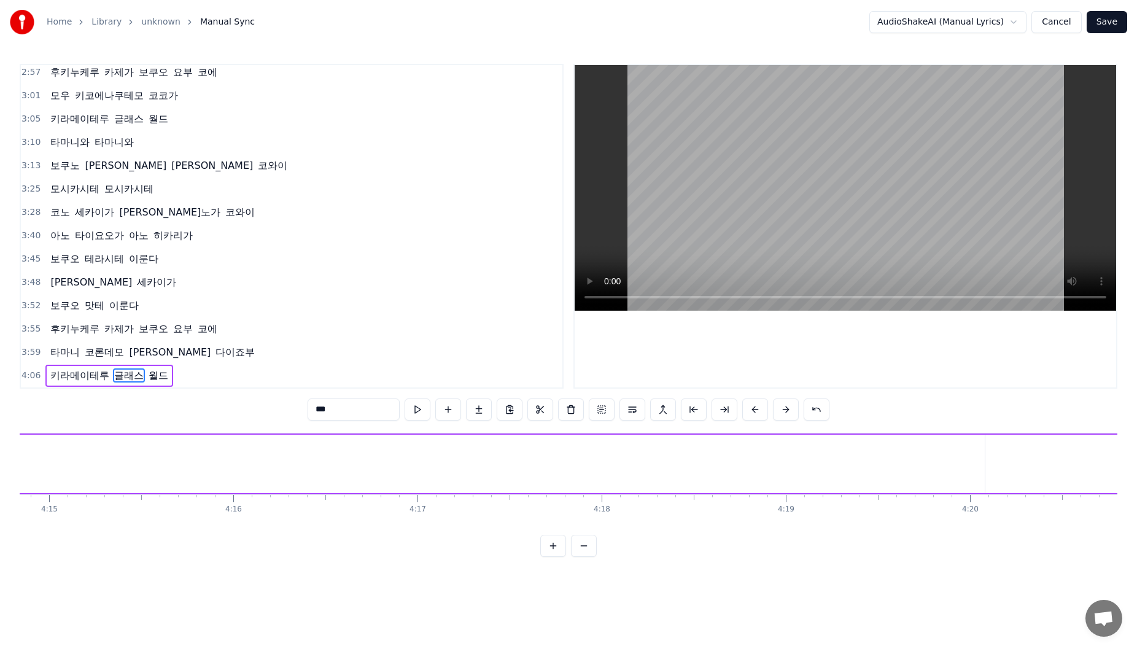
type input "**"
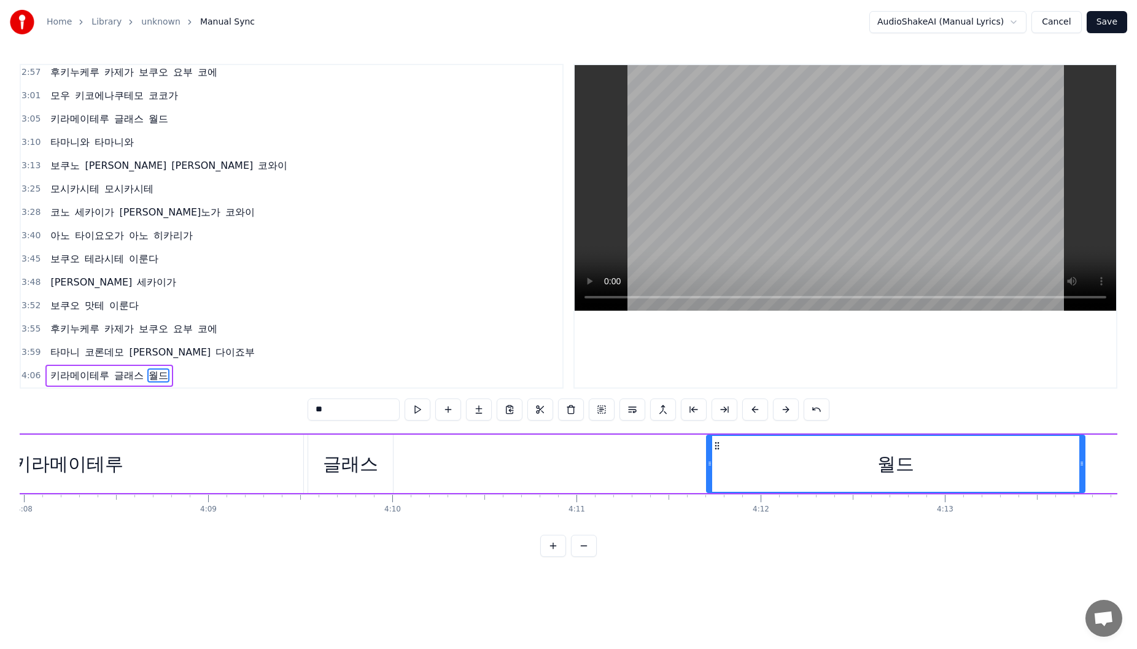
scroll to position [0, 45648]
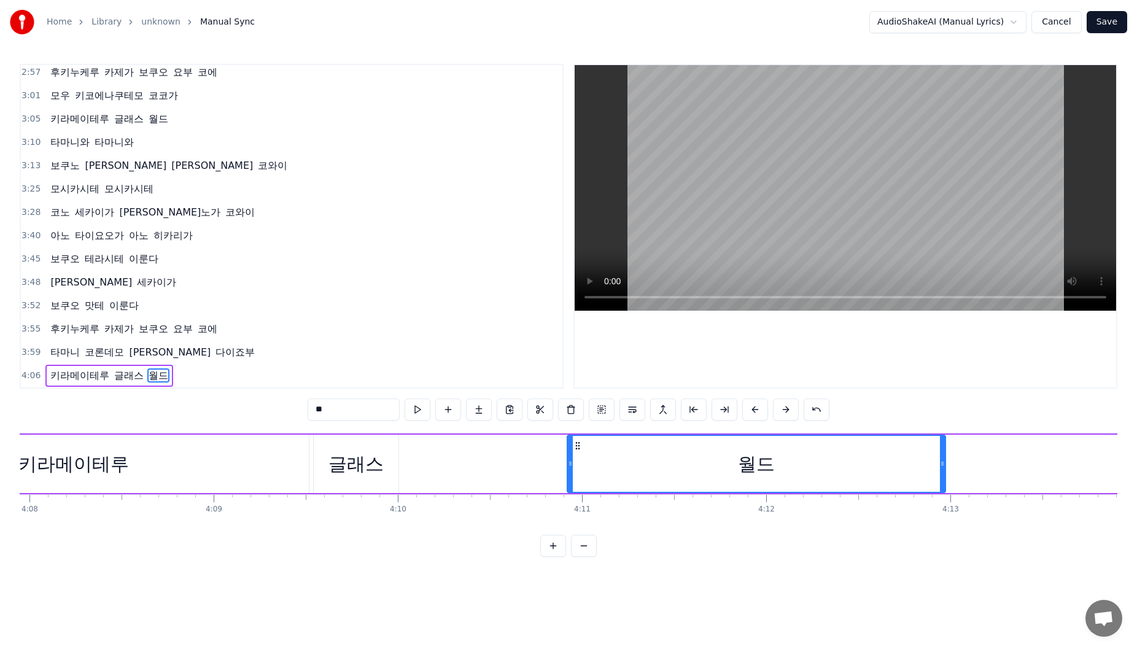
drag, startPoint x: 992, startPoint y: 448, endPoint x: 574, endPoint y: 468, distance: 418.4
click at [411, 344] on div "월드" at bounding box center [756, 464] width 377 height 56
click at [411, 344] on div "키라메이테루 글래스 월드" at bounding box center [392, 463] width 1110 height 61
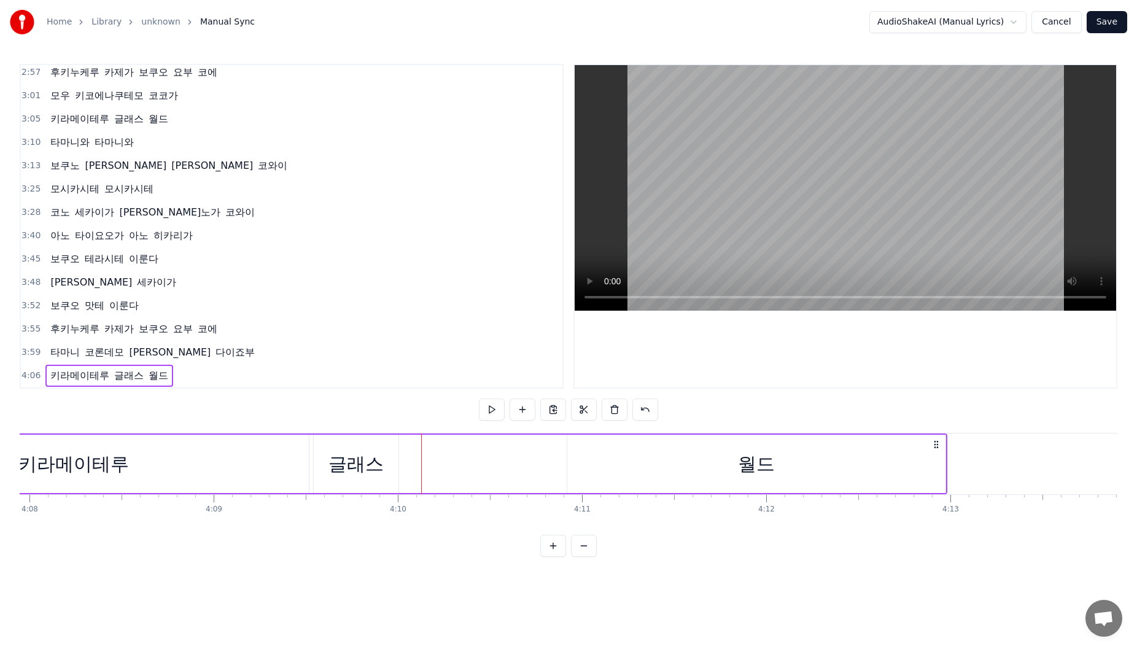
drag, startPoint x: 689, startPoint y: 453, endPoint x: 679, endPoint y: 453, distance: 10.4
click at [411, 344] on div "월드" at bounding box center [756, 463] width 378 height 58
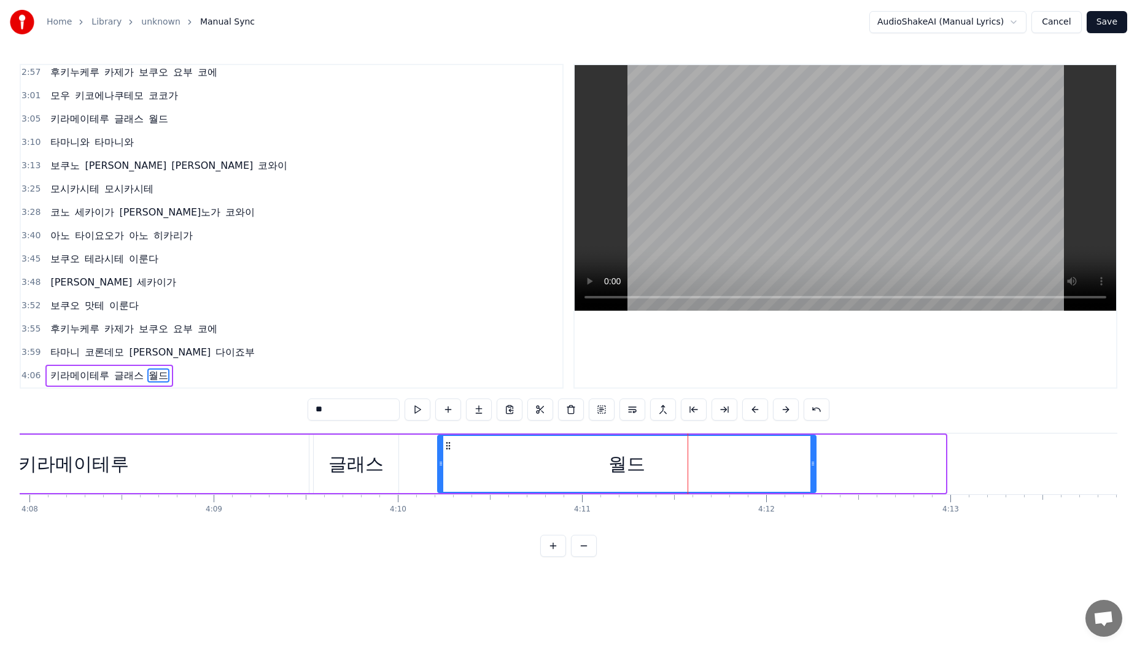
drag, startPoint x: 582, startPoint y: 445, endPoint x: 637, endPoint y: 482, distance: 65.9
click at [411, 344] on div "월드" at bounding box center [626, 464] width 377 height 56
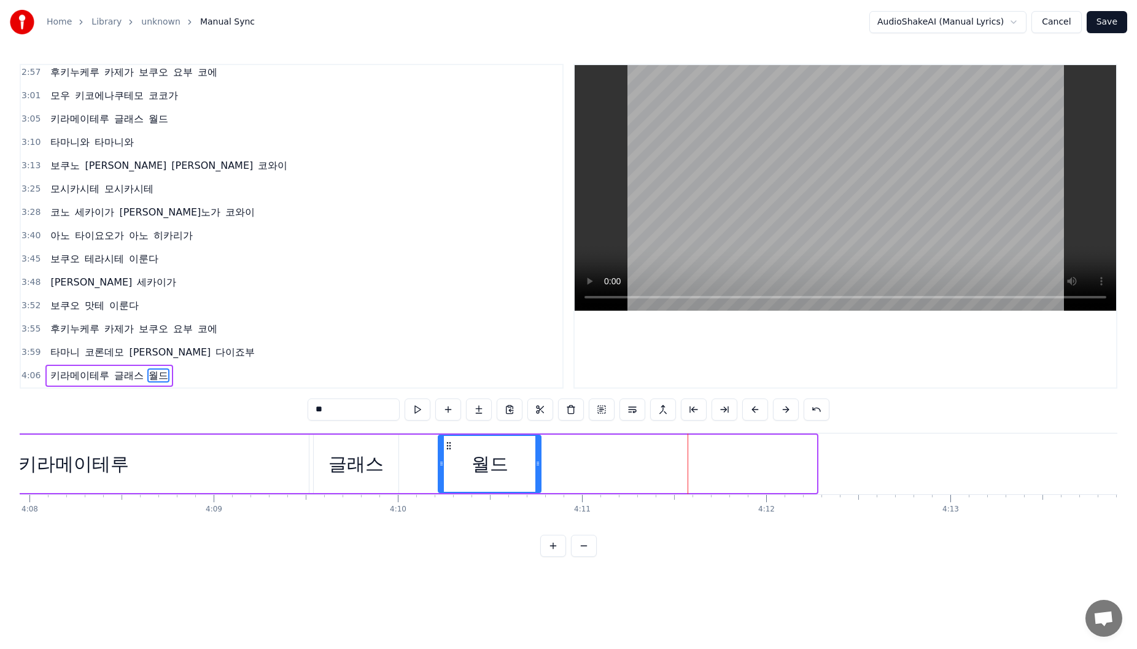
drag, startPoint x: 815, startPoint y: 477, endPoint x: 539, endPoint y: 462, distance: 275.9
click at [411, 344] on div at bounding box center [537, 464] width 5 height 56
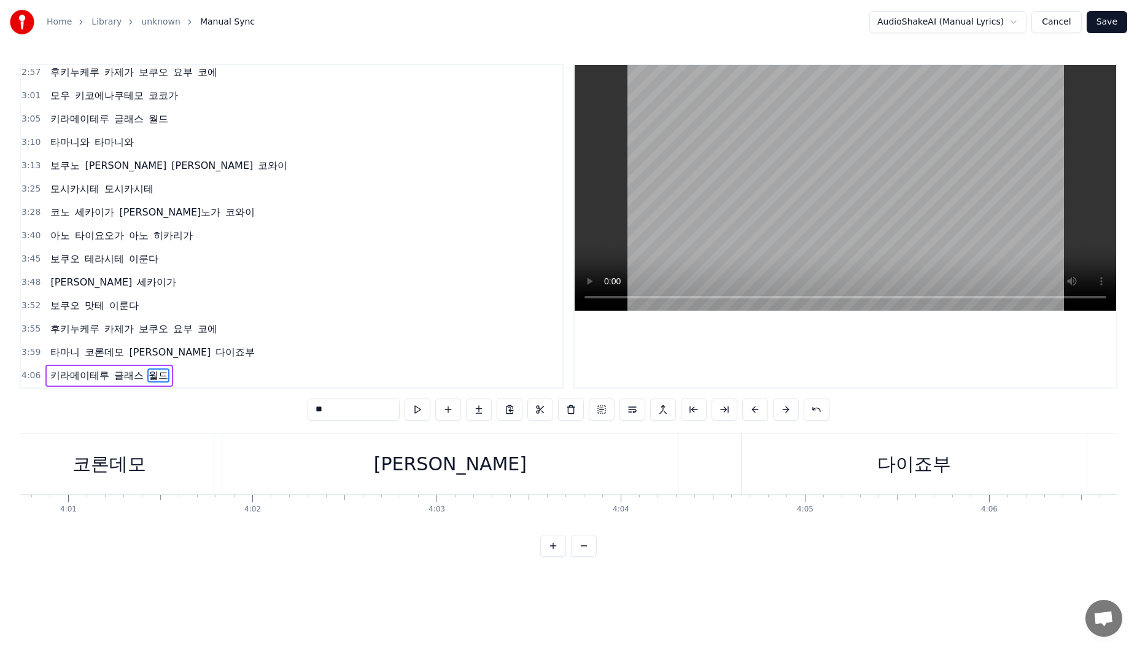
scroll to position [0, 44145]
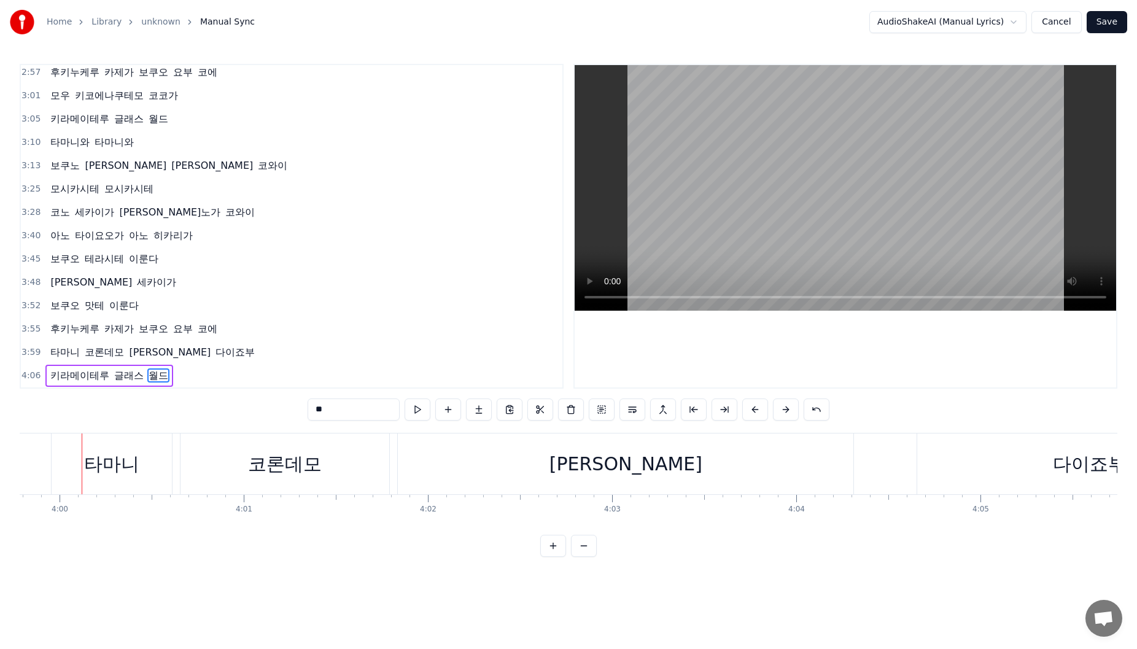
click at [70, 344] on span "키라메이테루" at bounding box center [79, 375] width 61 height 14
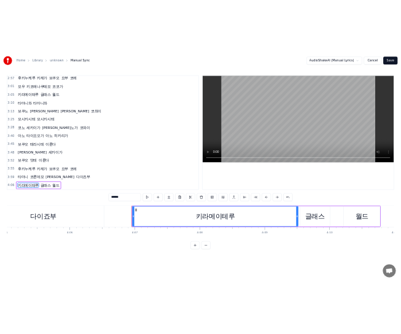
scroll to position [0, 45404]
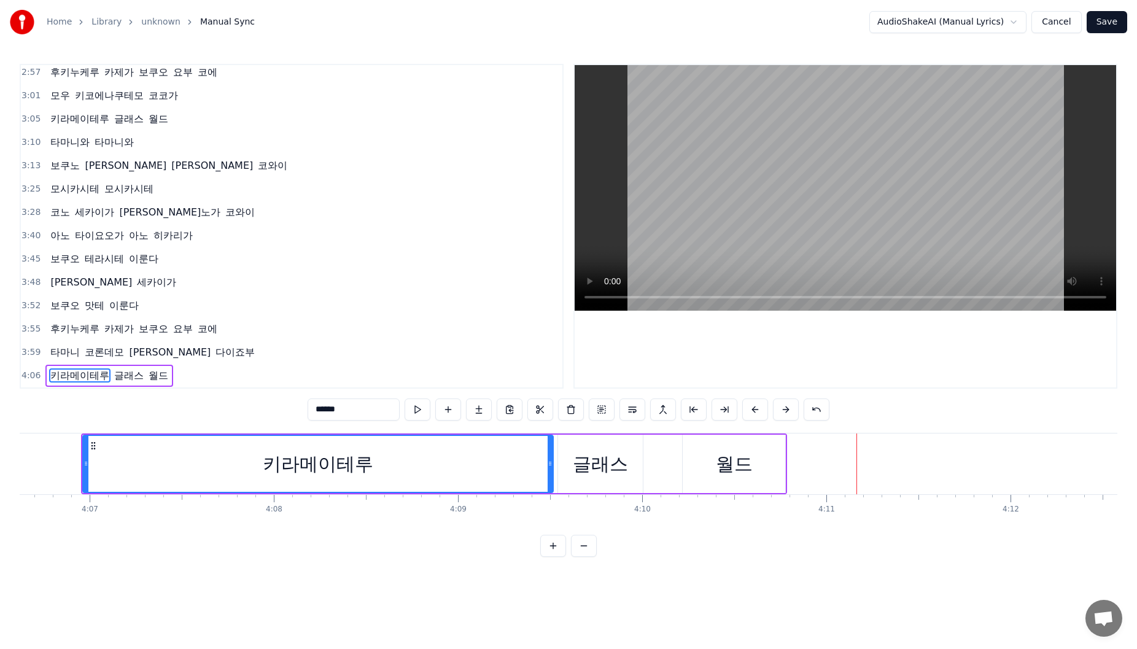
click at [86, 344] on span "키라메이테루" at bounding box center [79, 375] width 61 height 14
click at [411, 344] on div "월드" at bounding box center [733, 463] width 102 height 58
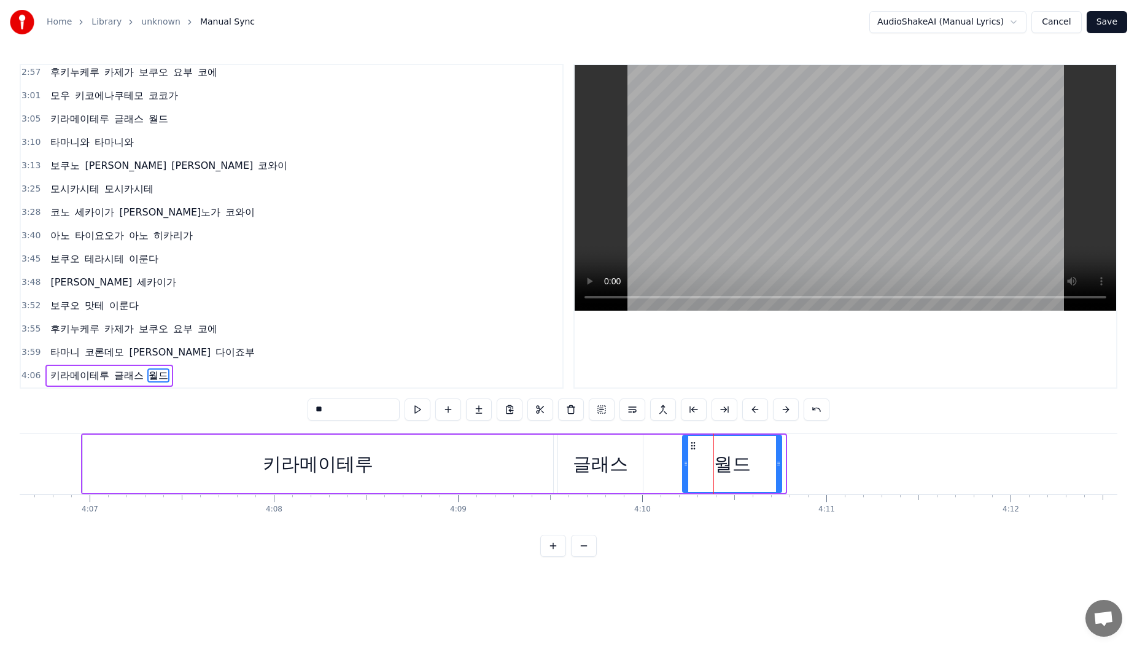
click at [411, 344] on div at bounding box center [778, 464] width 5 height 56
click at [74, 344] on span "키라메이테루" at bounding box center [79, 375] width 61 height 14
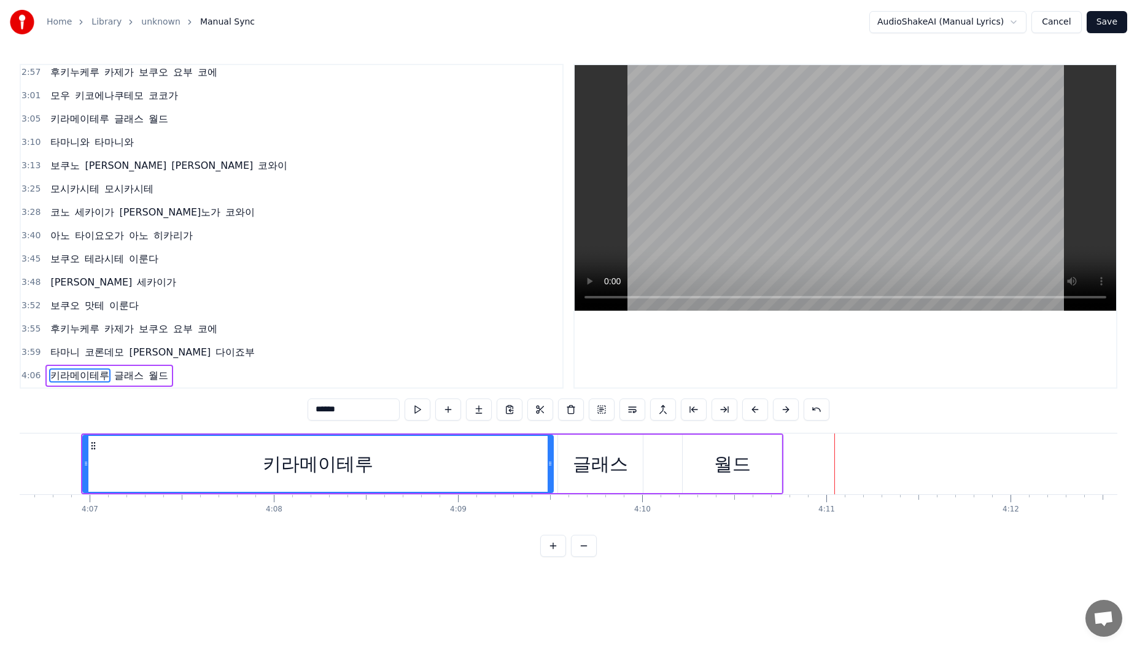
click at [411, 344] on div "글래스" at bounding box center [600, 464] width 55 height 28
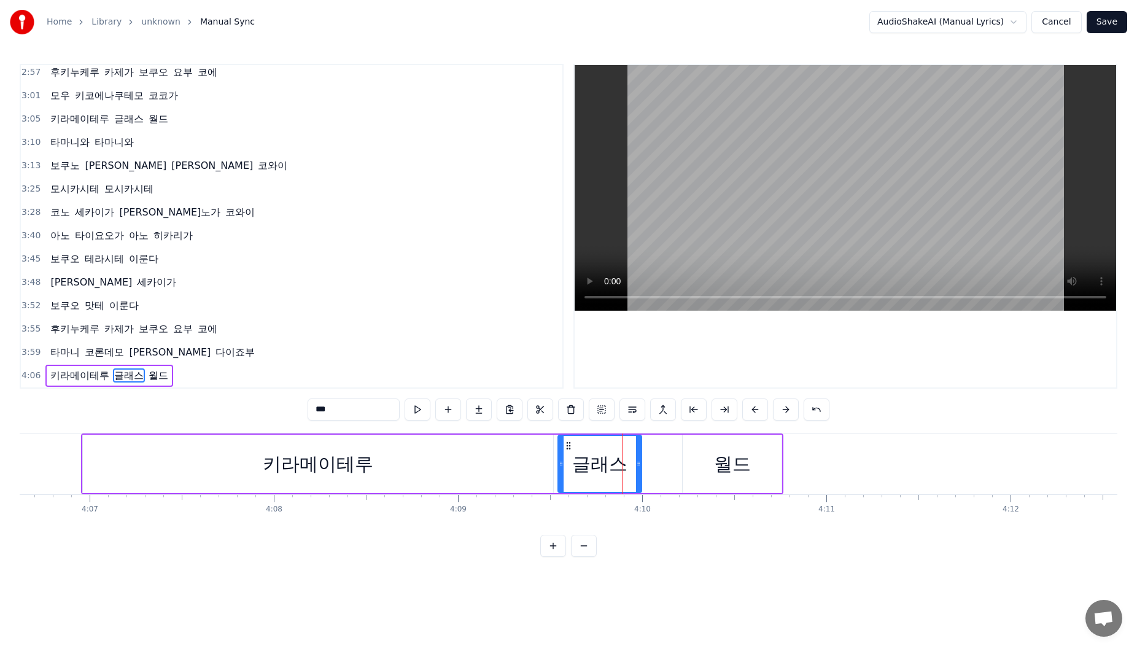
click at [411, 344] on div at bounding box center [638, 464] width 5 height 56
click at [411, 344] on div "월드" at bounding box center [732, 464] width 37 height 28
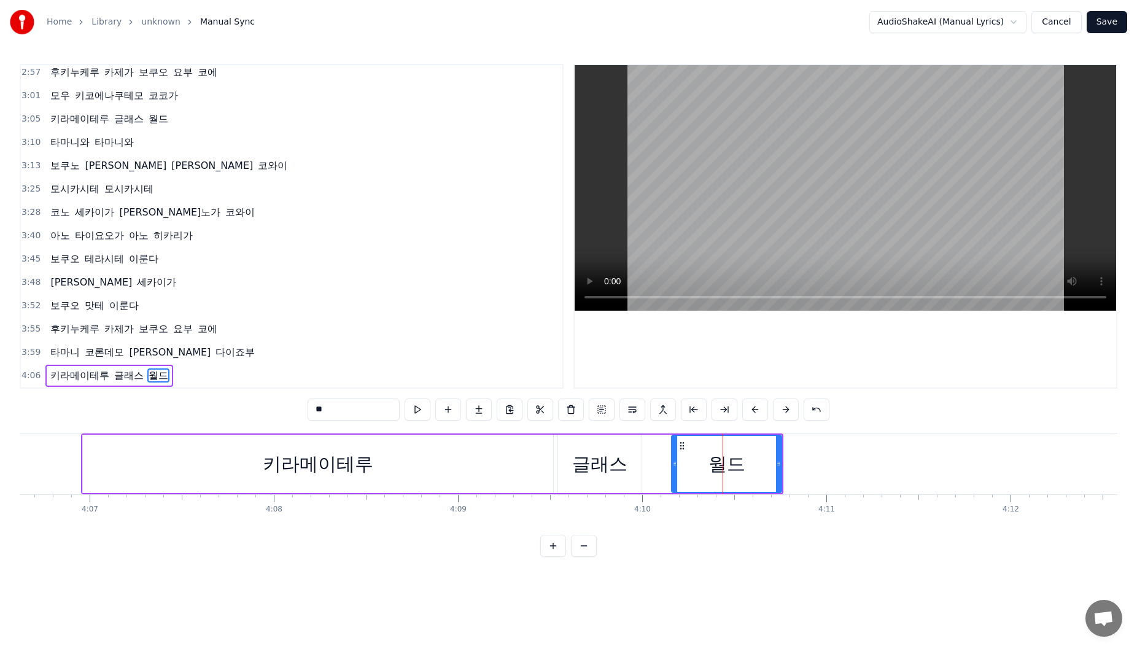
drag, startPoint x: 684, startPoint y: 464, endPoint x: 678, endPoint y: 464, distance: 6.8
click at [411, 344] on icon at bounding box center [674, 463] width 5 height 10
click at [411, 344] on icon at bounding box center [775, 463] width 5 height 10
click at [91, 344] on span "키라메이테루" at bounding box center [79, 375] width 61 height 14
type input "******"
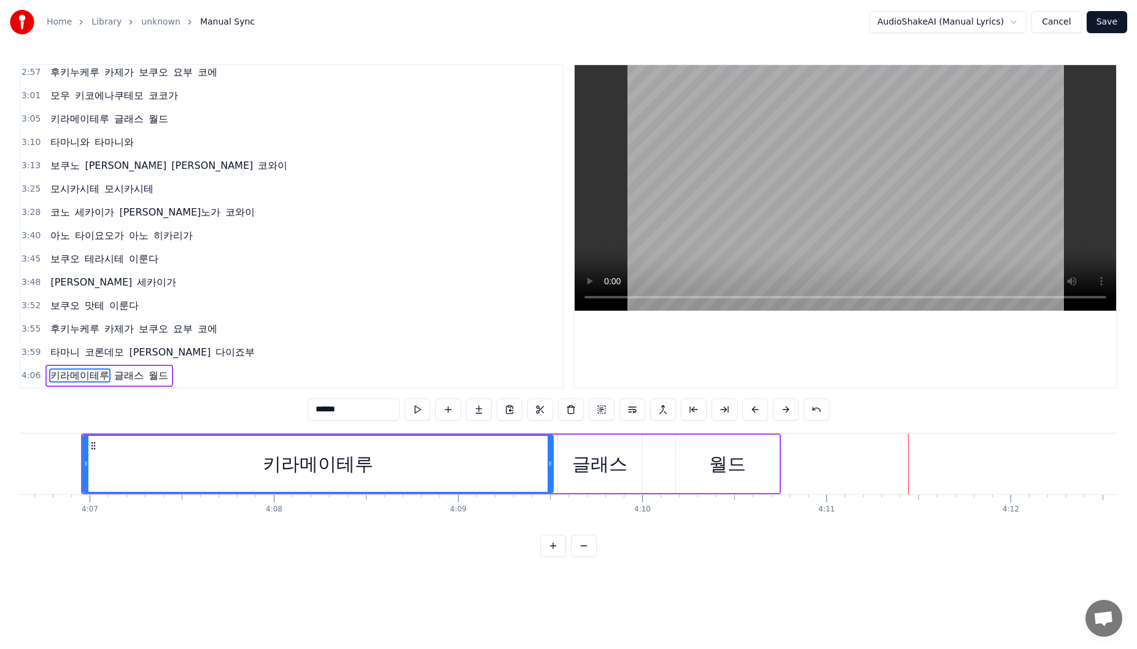
click at [411, 18] on button "Save" at bounding box center [1106, 22] width 41 height 22
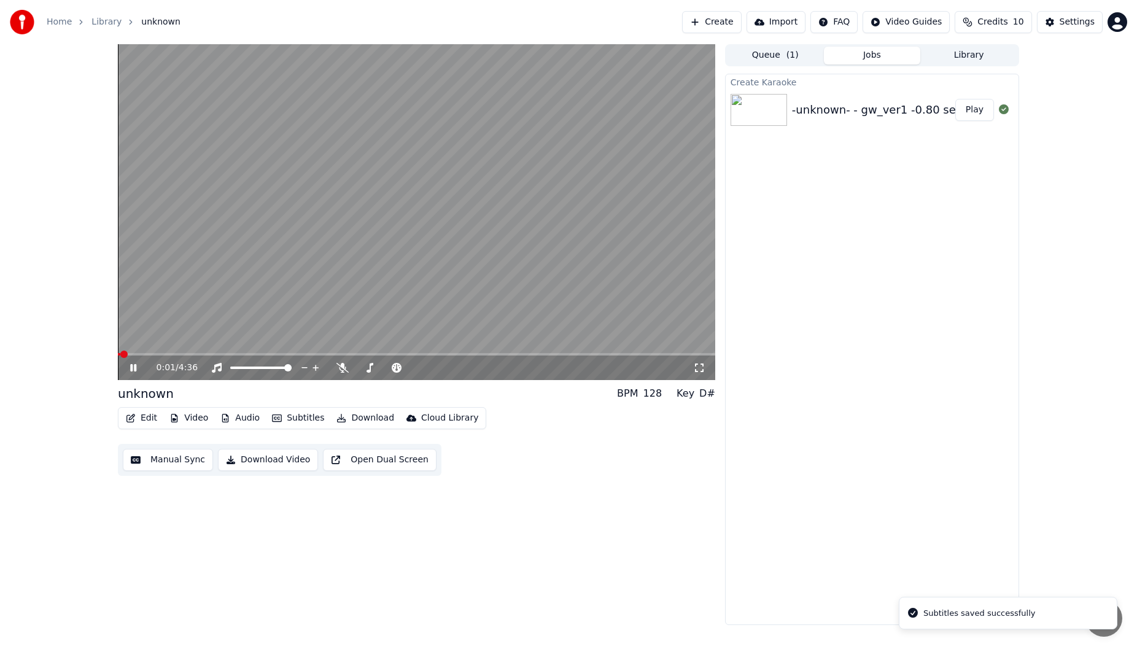
click at [354, 344] on button "Download" at bounding box center [365, 417] width 68 height 17
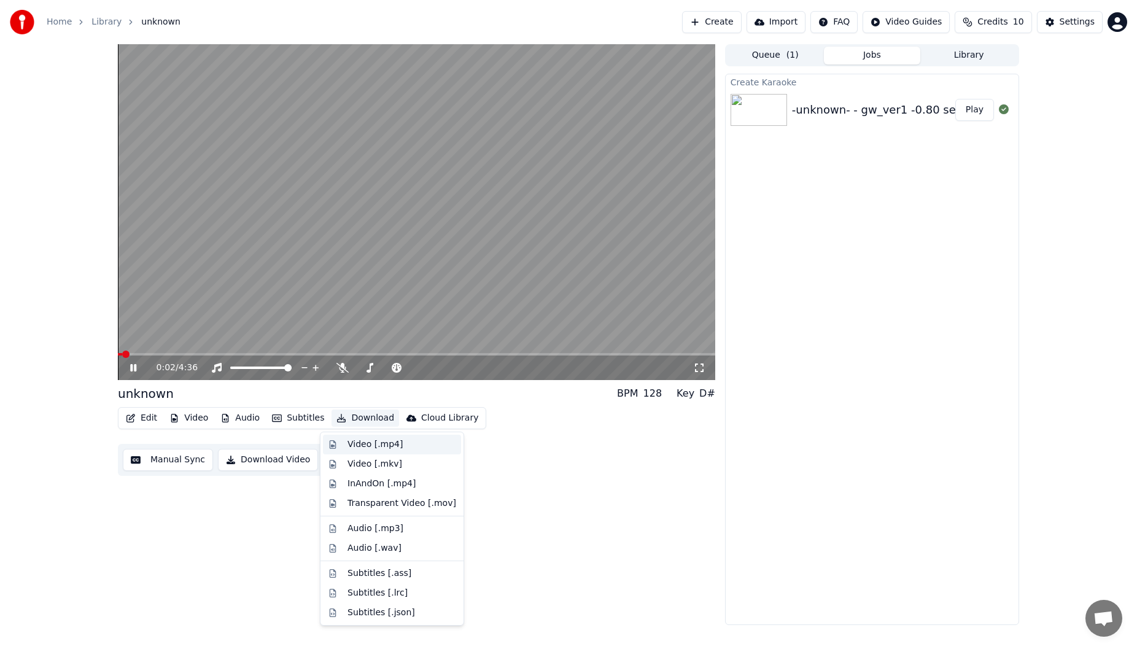
click at [363, 344] on div "Video [.mp4]" at bounding box center [374, 444] width 55 height 12
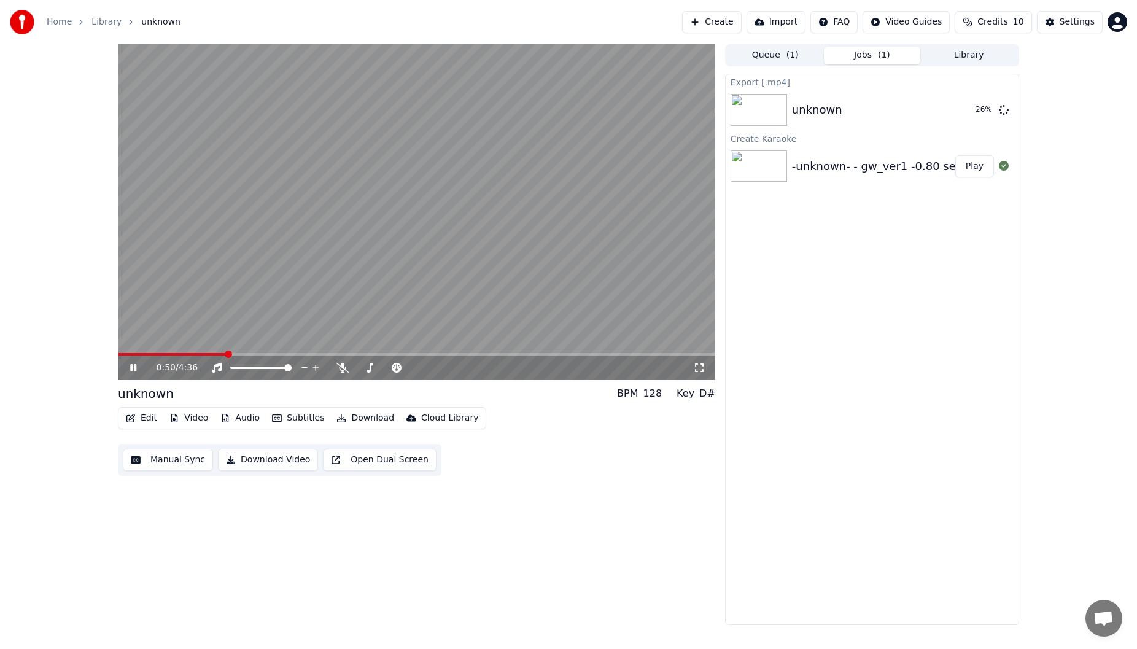
click at [226, 344] on span at bounding box center [172, 354] width 108 height 2
click at [200, 344] on video at bounding box center [416, 212] width 597 height 336
click at [201, 344] on span at bounding box center [180, 354] width 125 height 2
click at [131, 344] on span at bounding box center [124, 354] width 13 height 2
click at [296, 283] on video at bounding box center [416, 212] width 597 height 336
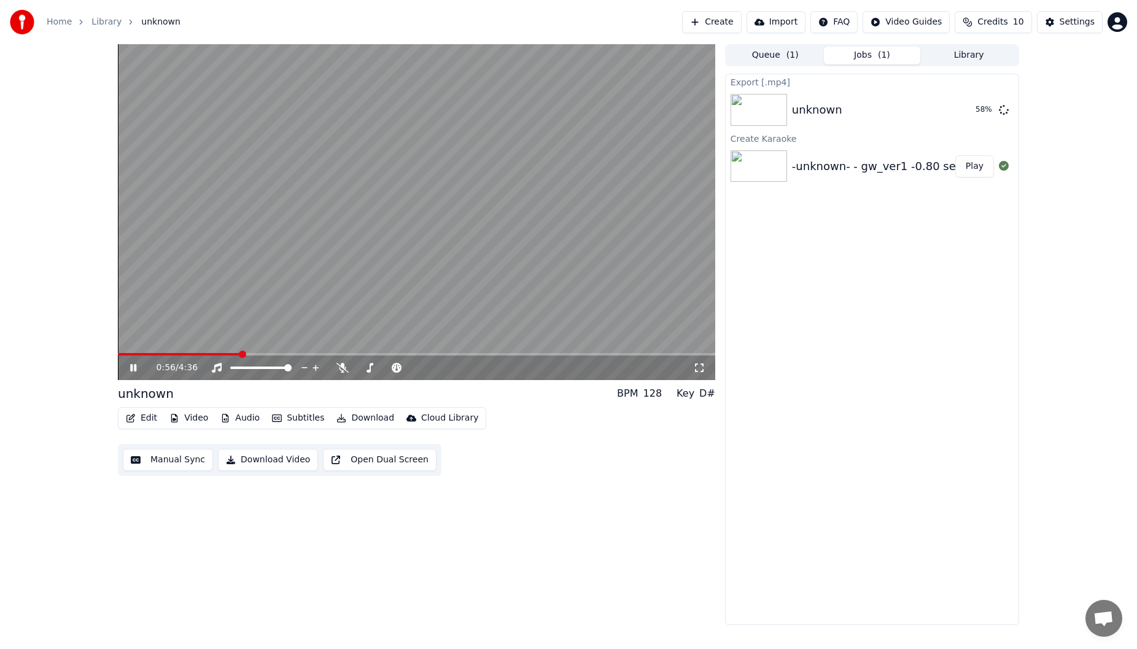
click at [233, 344] on video at bounding box center [416, 212] width 597 height 336
click at [226, 344] on video at bounding box center [416, 212] width 597 height 336
click at [219, 344] on span at bounding box center [179, 354] width 123 height 2
click at [203, 344] on span at bounding box center [168, 354] width 101 height 2
click at [140, 344] on icon at bounding box center [142, 368] width 29 height 10
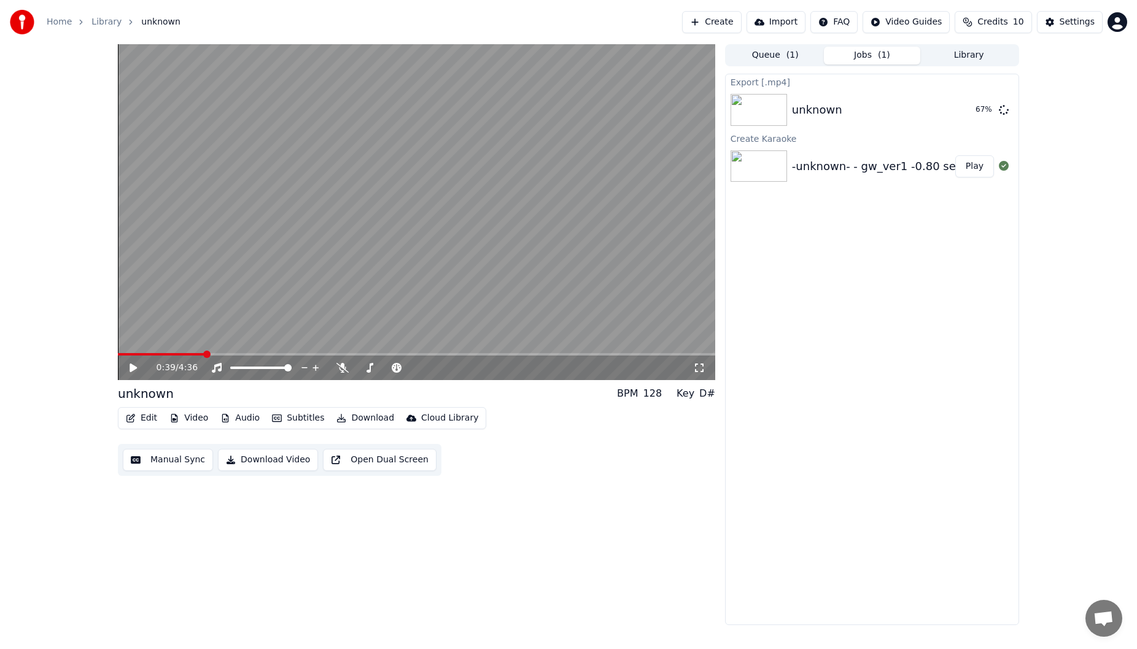
click at [411, 291] on video at bounding box center [416, 212] width 597 height 336
click at [411, 299] on video at bounding box center [416, 212] width 597 height 336
click at [411, 109] on button "Show" at bounding box center [971, 110] width 44 height 22
